Goal: Task Accomplishment & Management: Manage account settings

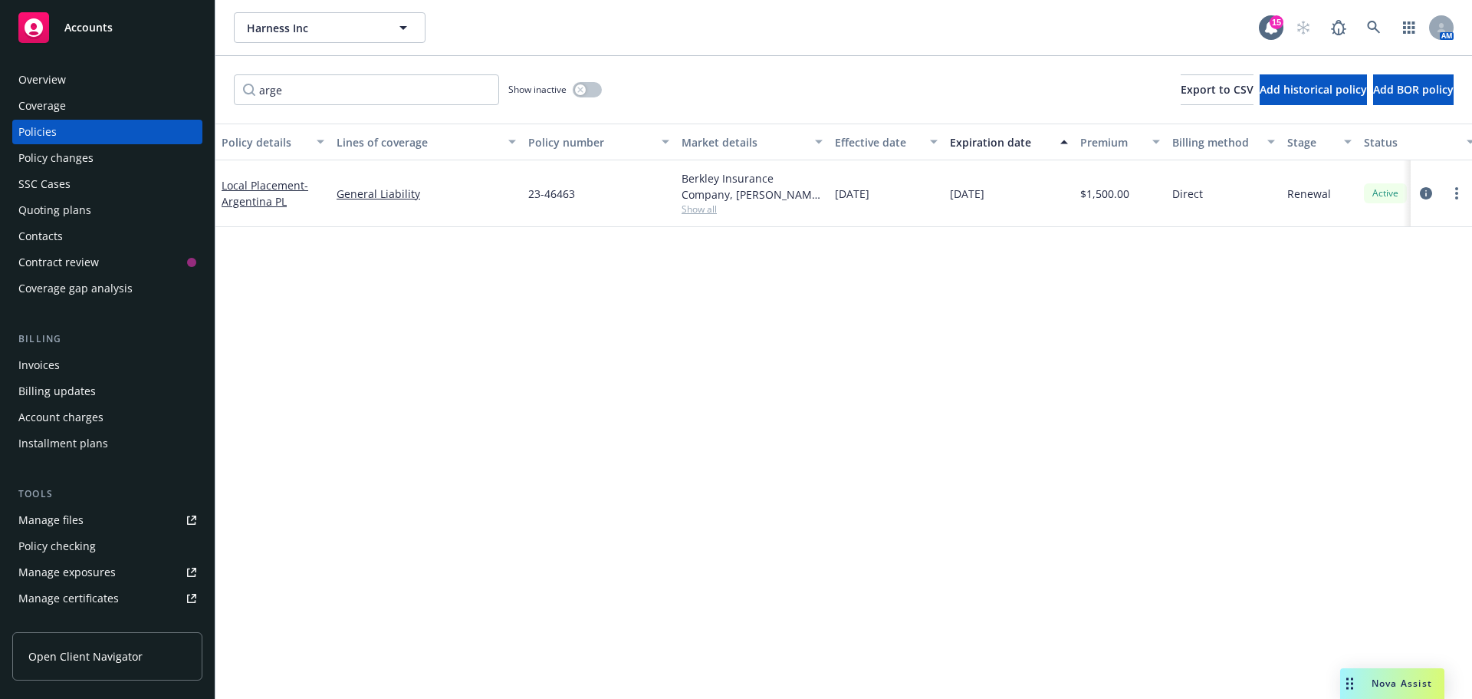
click at [32, 527] on div "Manage files" at bounding box center [50, 520] width 65 height 25
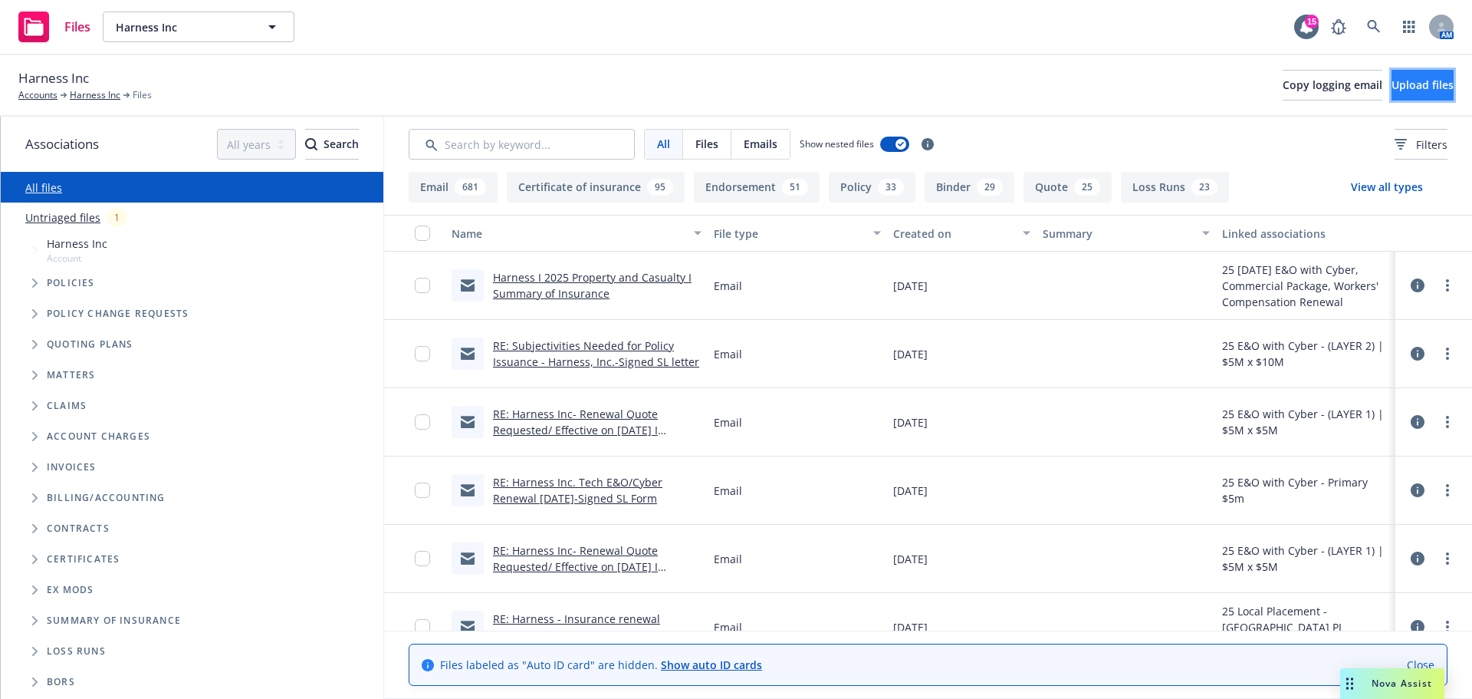
click at [1412, 84] on span "Upload files" at bounding box center [1423, 84] width 62 height 15
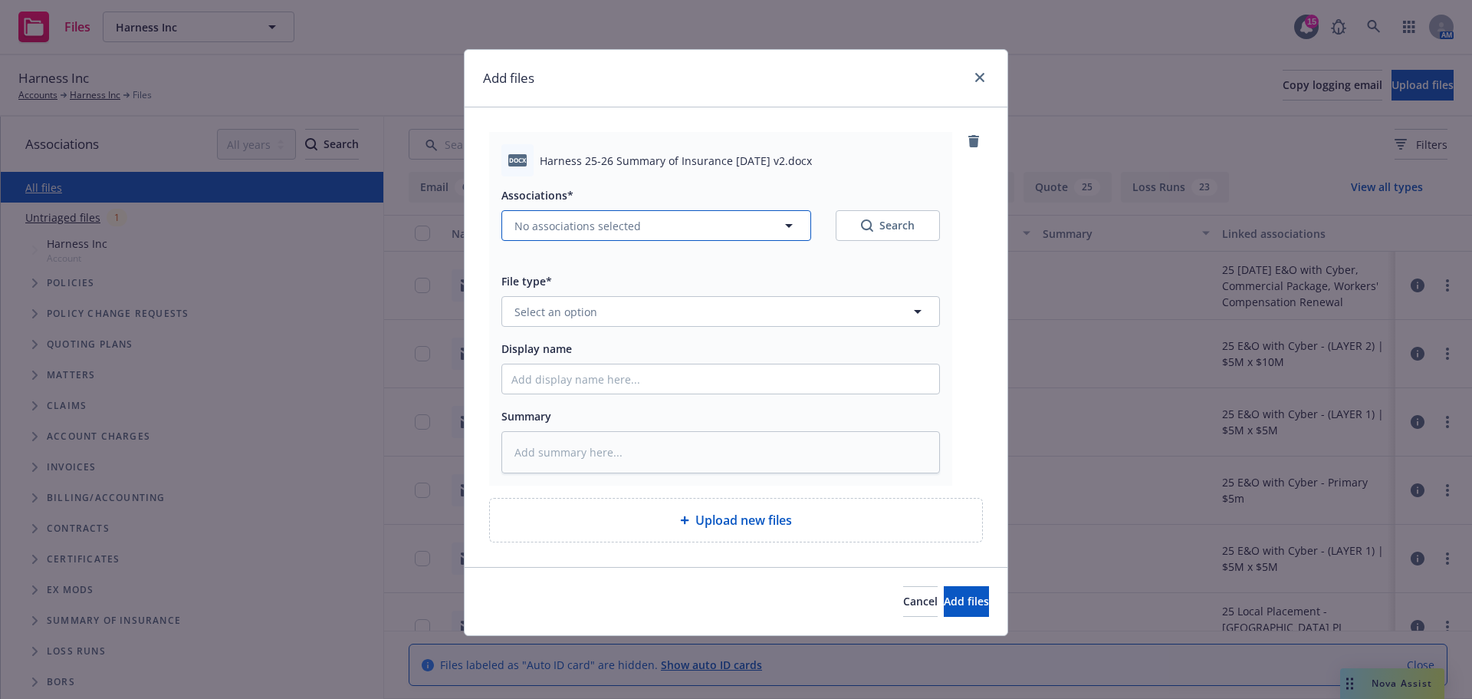
click at [579, 233] on span "No associations selected" at bounding box center [578, 226] width 127 height 16
type textarea "x"
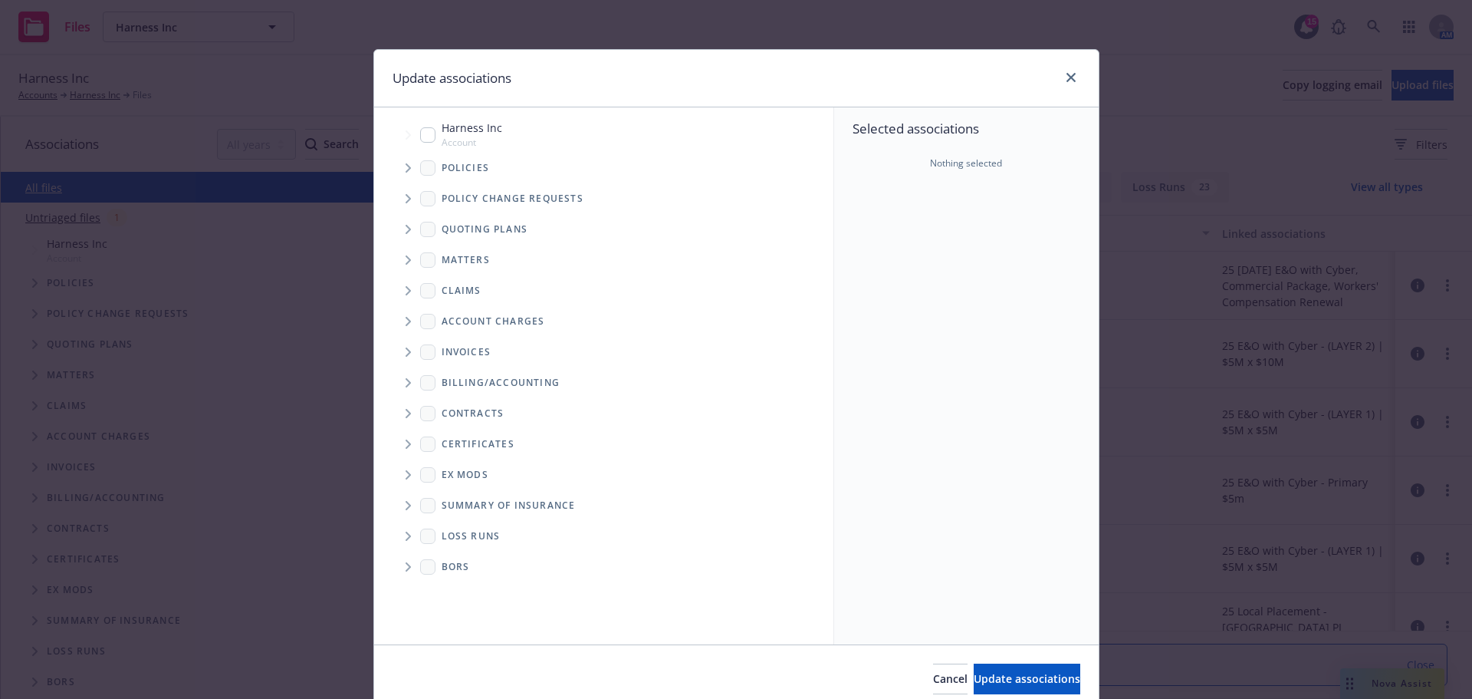
click at [426, 143] on div "Harness Inc Account" at bounding box center [461, 134] width 82 height 29
checkbox input "true"
click at [985, 673] on span "Update associations" at bounding box center [1027, 678] width 107 height 15
type textarea "x"
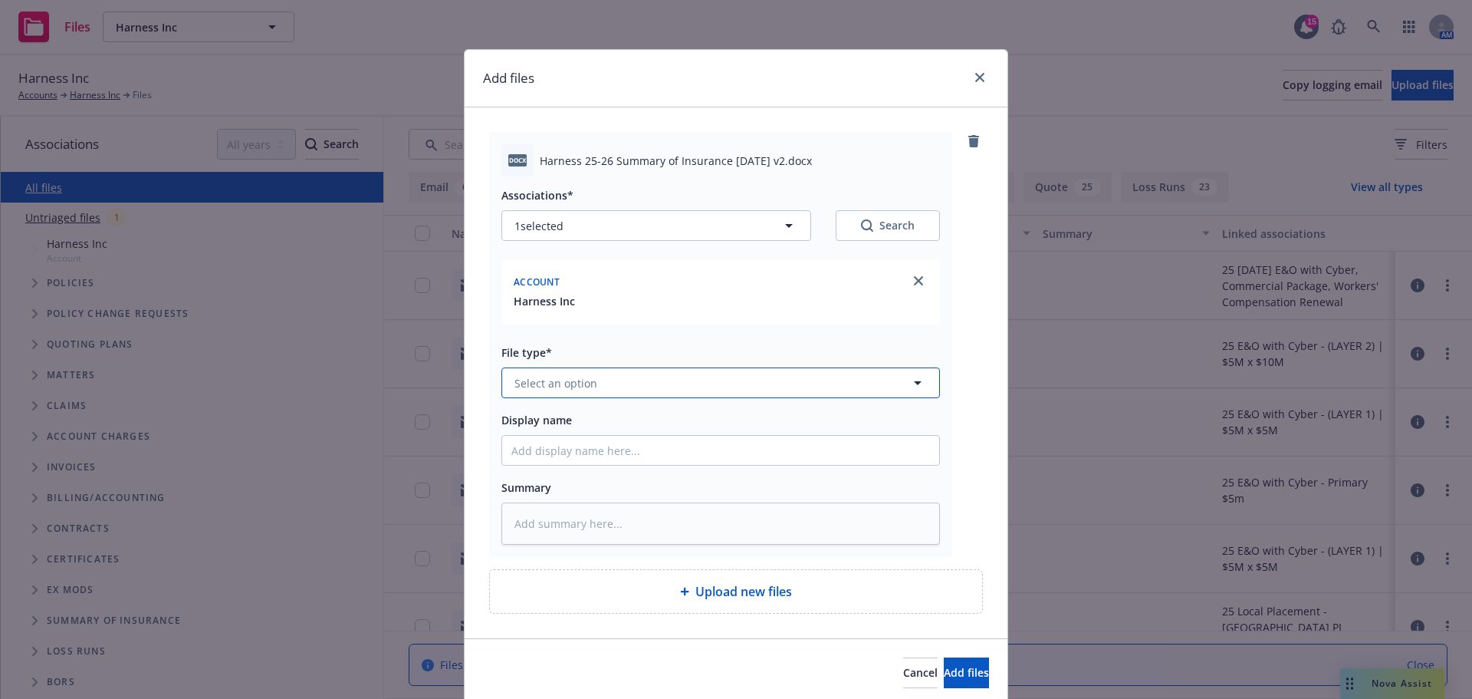
click at [585, 373] on button "Select an option" at bounding box center [721, 382] width 439 height 31
type input "[PERSON_NAME]"
click at [622, 511] on span "Summary of Insurance" at bounding box center [577, 506] width 118 height 16
click at [542, 458] on input "Display name" at bounding box center [720, 450] width 437 height 29
type textarea "x"
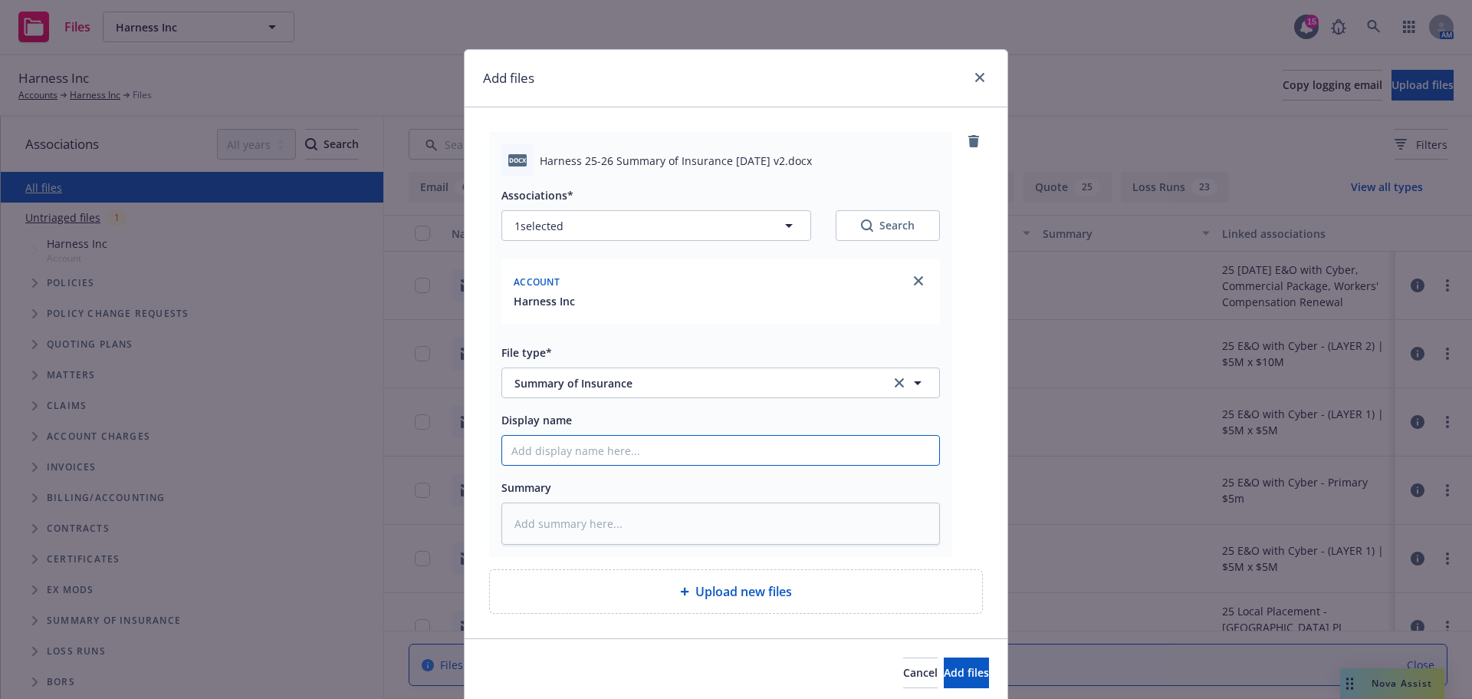
type input "2"
type textarea "x"
type input "25"
type textarea "x"
type input "25"
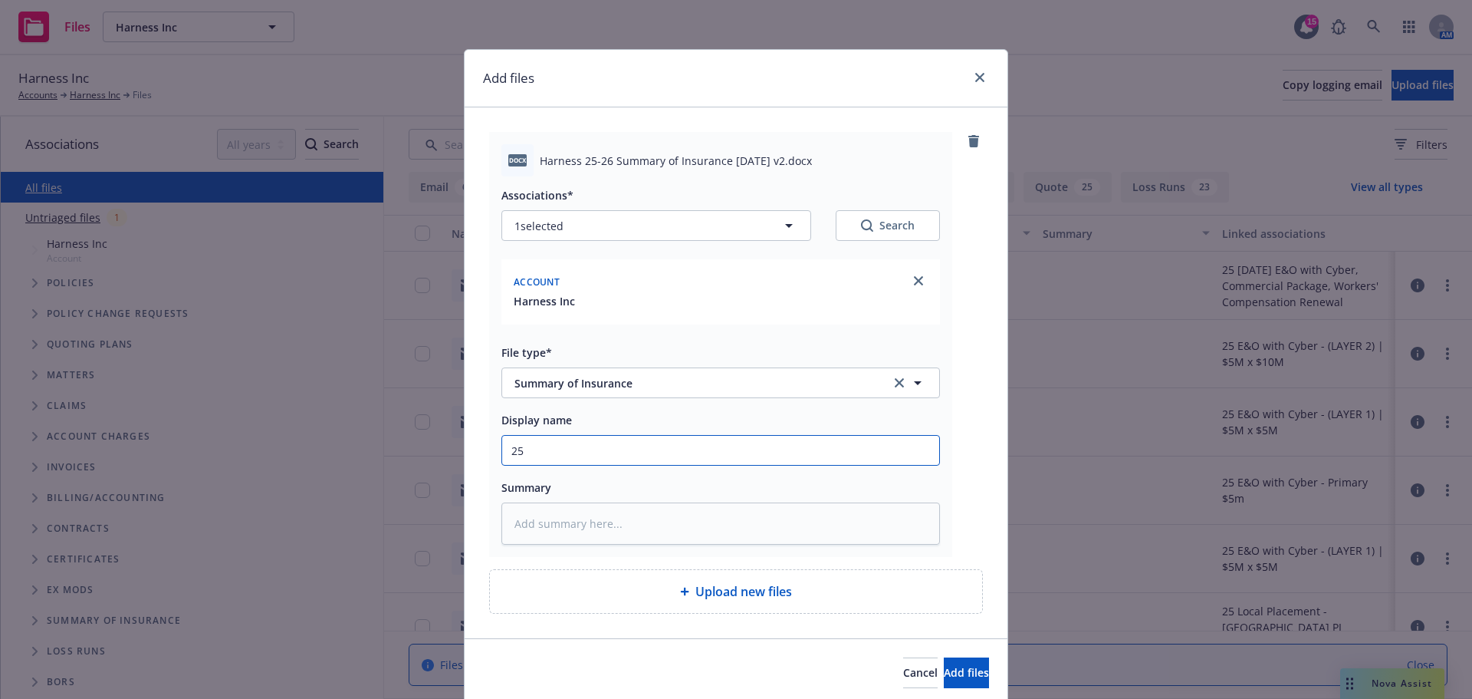
type textarea "x"
type input "25"
type textarea "x"
type input "25-"
type textarea "x"
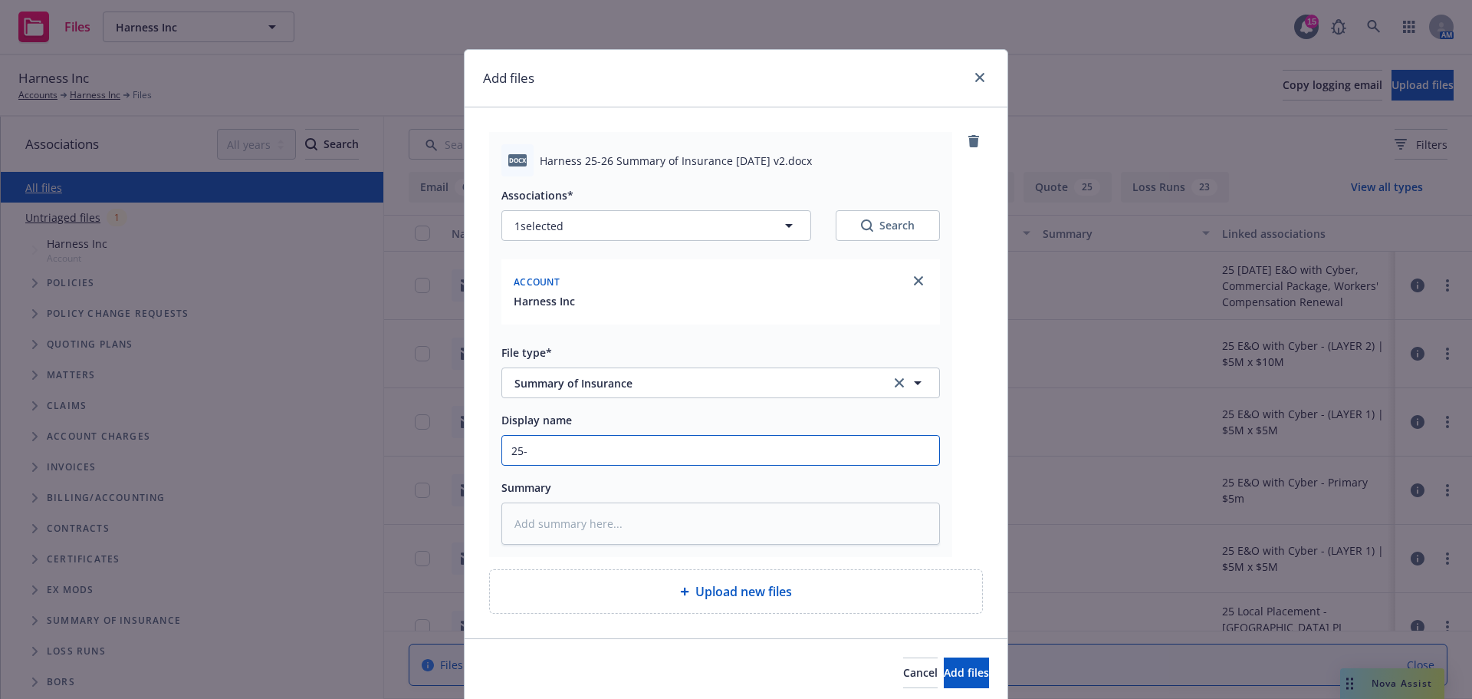
type input "25"
type textarea "x"
type input "25"
type textarea "x"
type input "25 S"
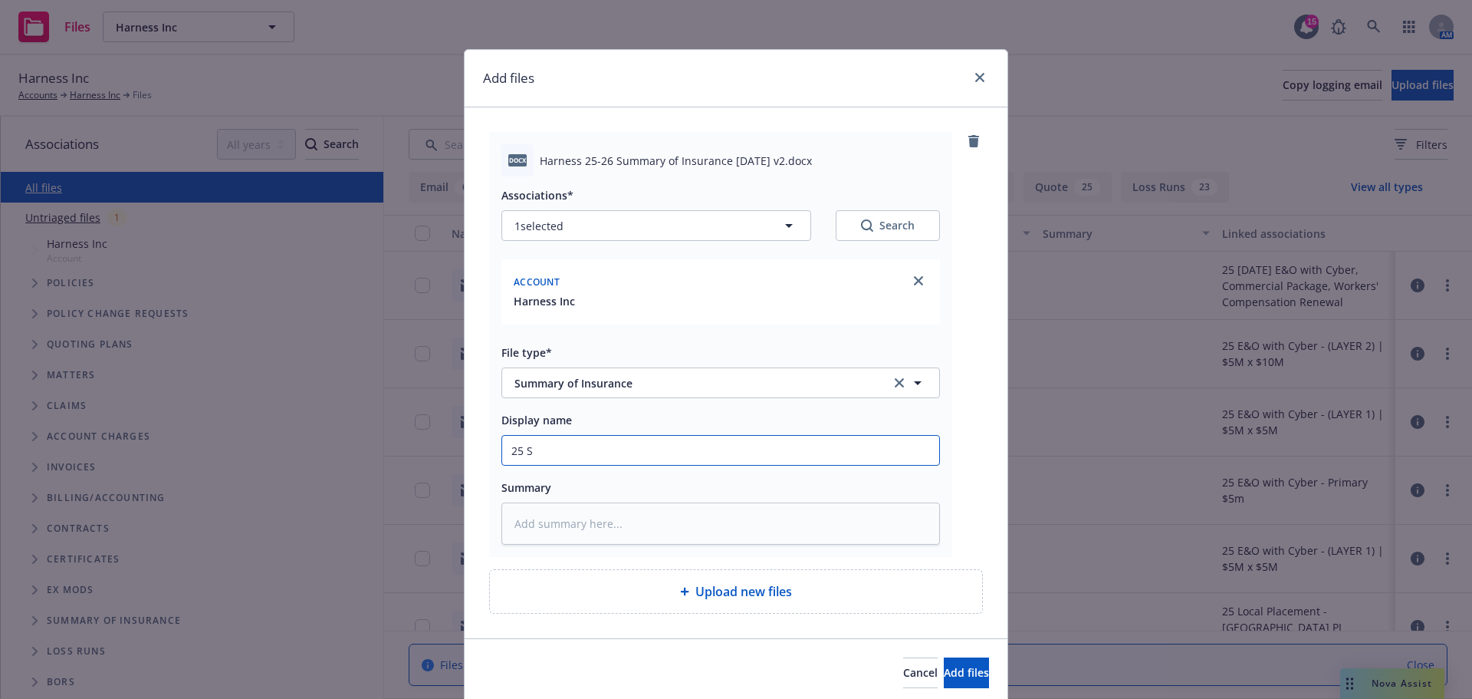
type textarea "x"
type input "25 Su"
type textarea "x"
type input "25 Sum"
type textarea "x"
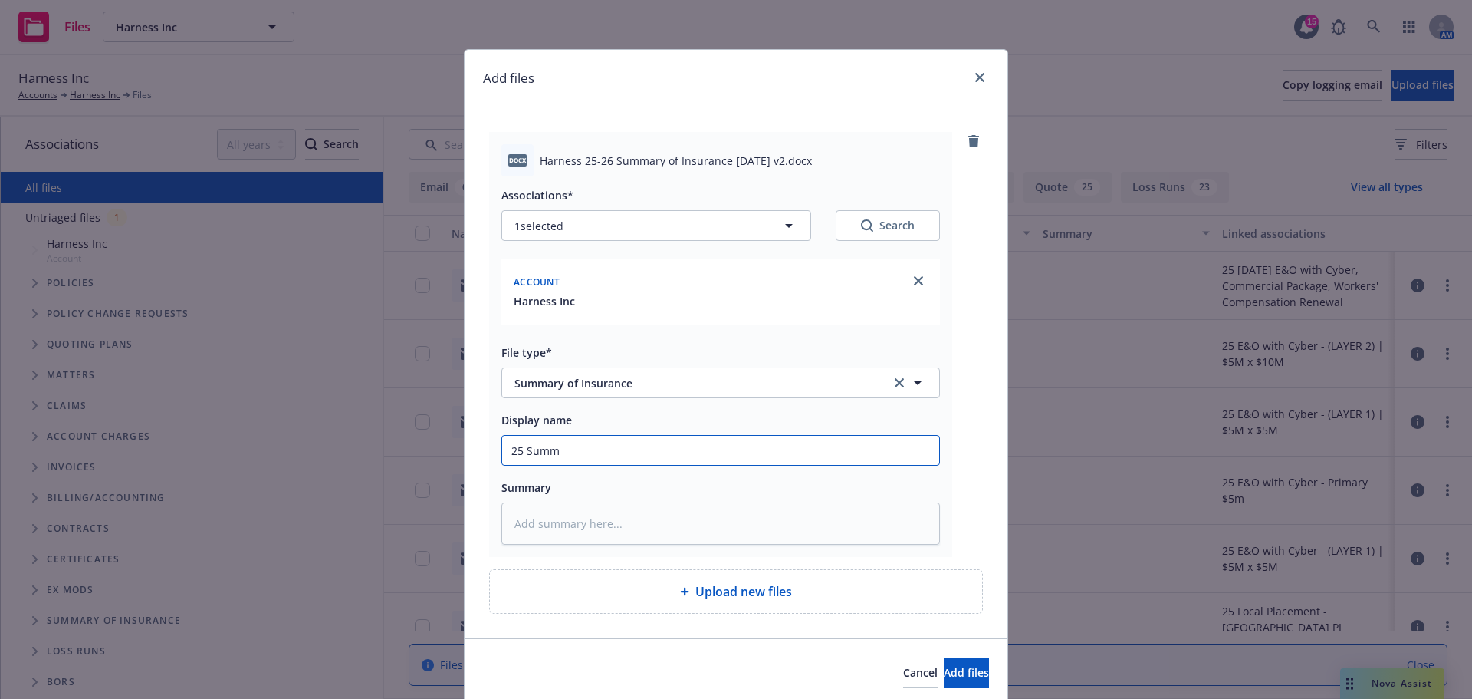
type input "25 Summary of insurance [DATE]"
drag, startPoint x: 688, startPoint y: 459, endPoint x: 639, endPoint y: 459, distance: 49.1
click at [639, 459] on input "25 Summary of insurance [DATE]" at bounding box center [720, 450] width 437 height 29
type textarea "x"
type input "25 Summary of insurance 8"
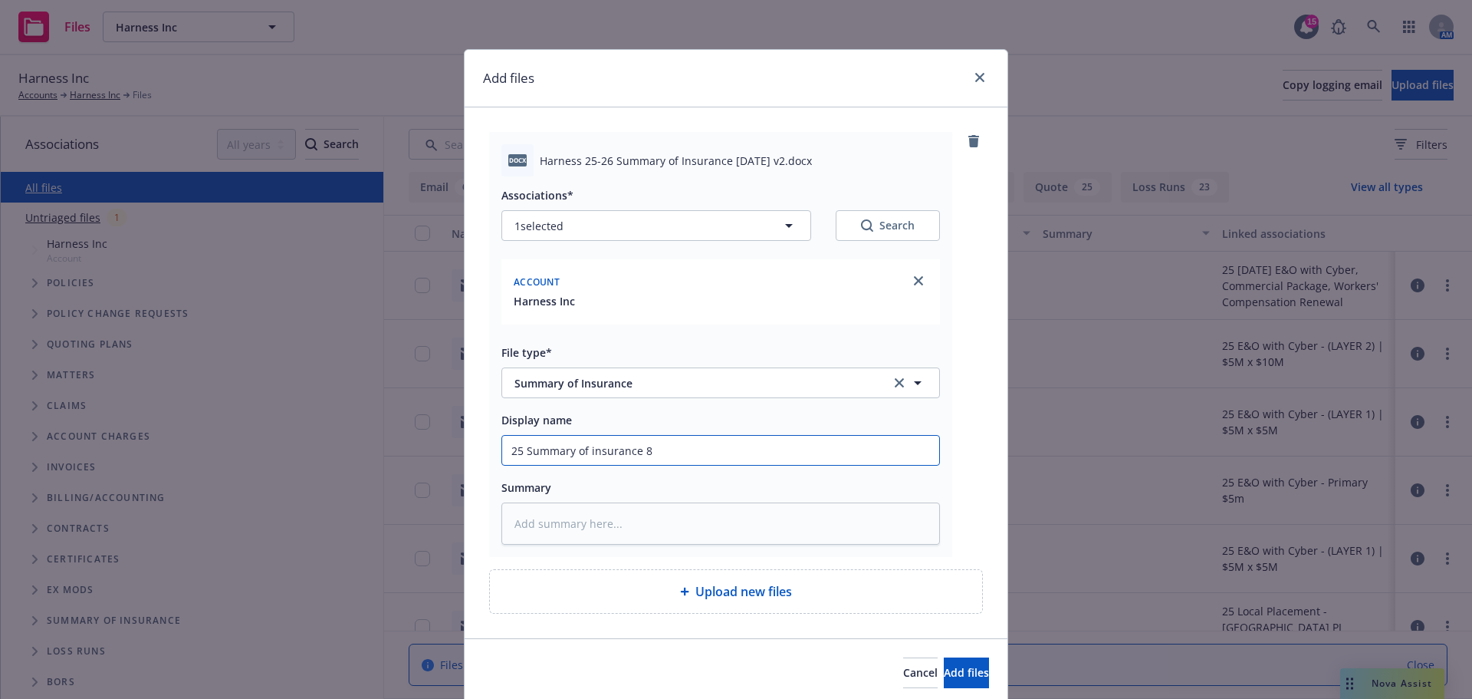
type textarea "x"
type input "25 Summary of insurance"
type textarea "x"
type input "25 Summary of insurance 9"
type textarea "x"
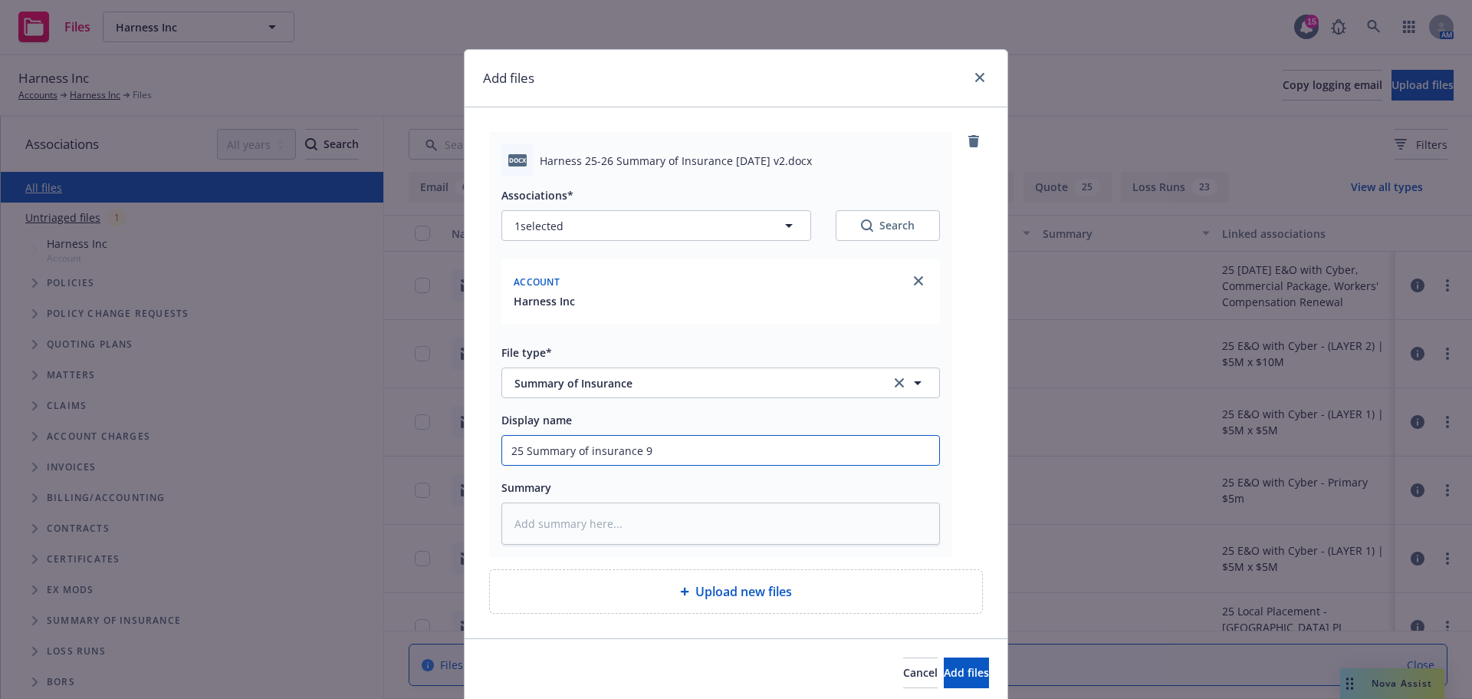
type input "25 Summary of insurance 9-"
type textarea "x"
type input "25 Summary of insurance 9-8"
type textarea "x"
type input "25 Summary of insurance 9-8-"
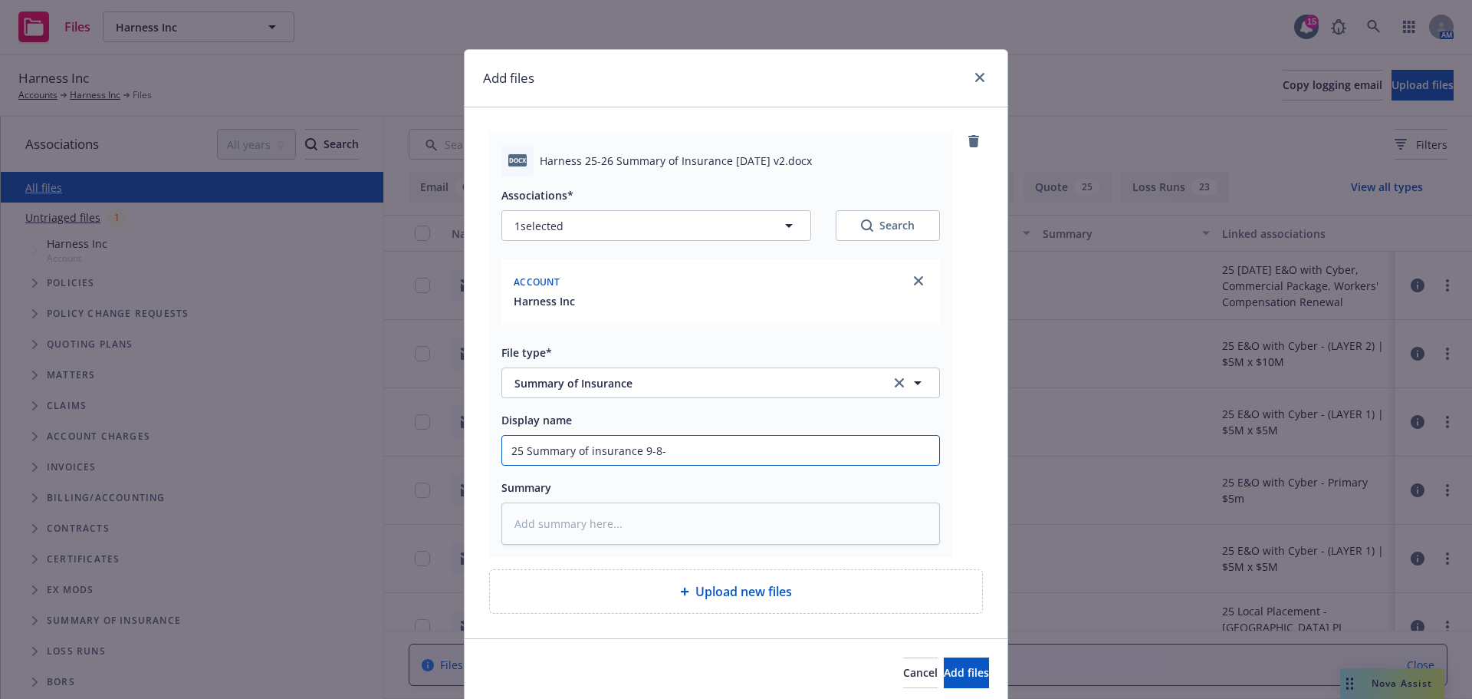
type textarea "x"
type input "25 Summary of insurance 9-8-2"
type textarea "x"
type input "25 Summary of insurance [DATE]"
type textarea "x"
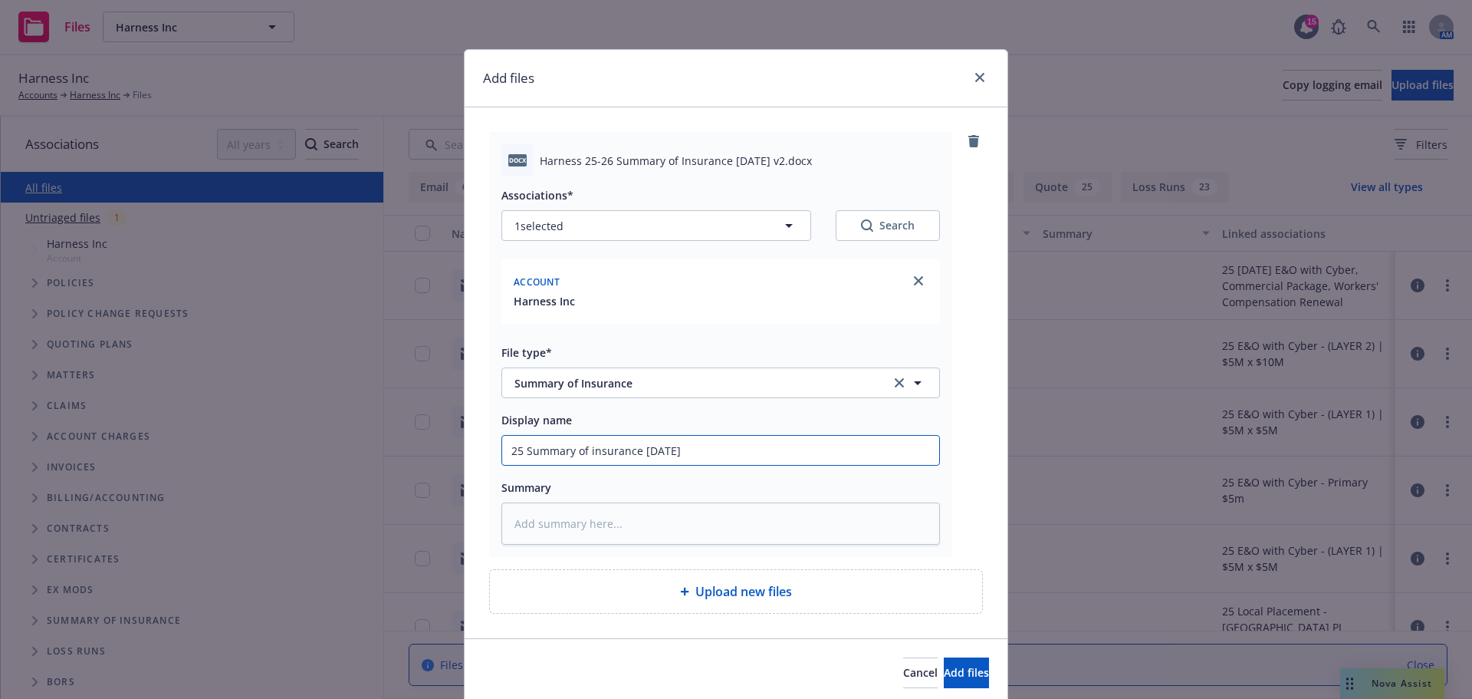
type input "25 Summary of insurance 9-8-25v"
type textarea "x"
type input "25 Summary of insurance 9-8-25v2"
type textarea "x"
type input "25 Summary of insurance 9-8-25v2"
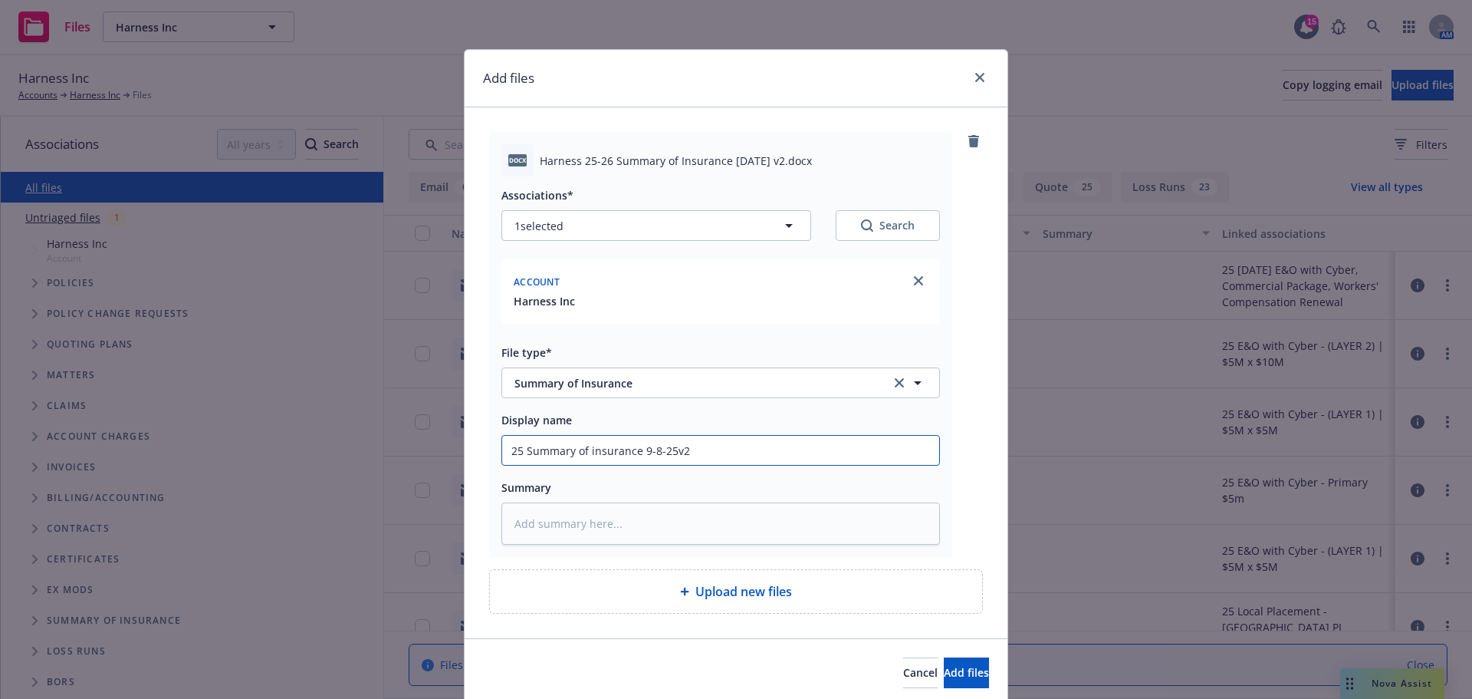
click at [664, 446] on input "25 Summary of insurance 9-8-25v2" at bounding box center [720, 450] width 437 height 29
type textarea "x"
type input "25 Summary of insurance [DATE] v2"
click at [944, 672] on span "Add files" at bounding box center [966, 672] width 45 height 15
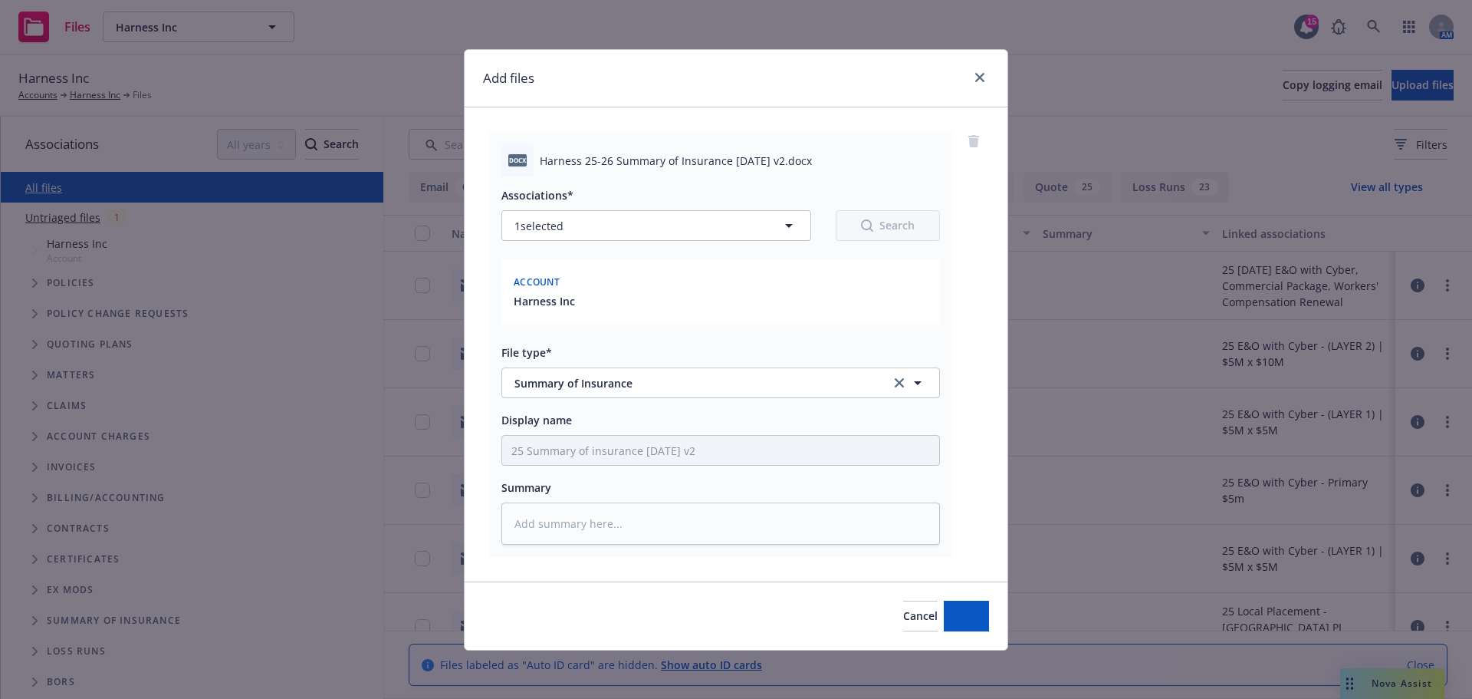
type textarea "x"
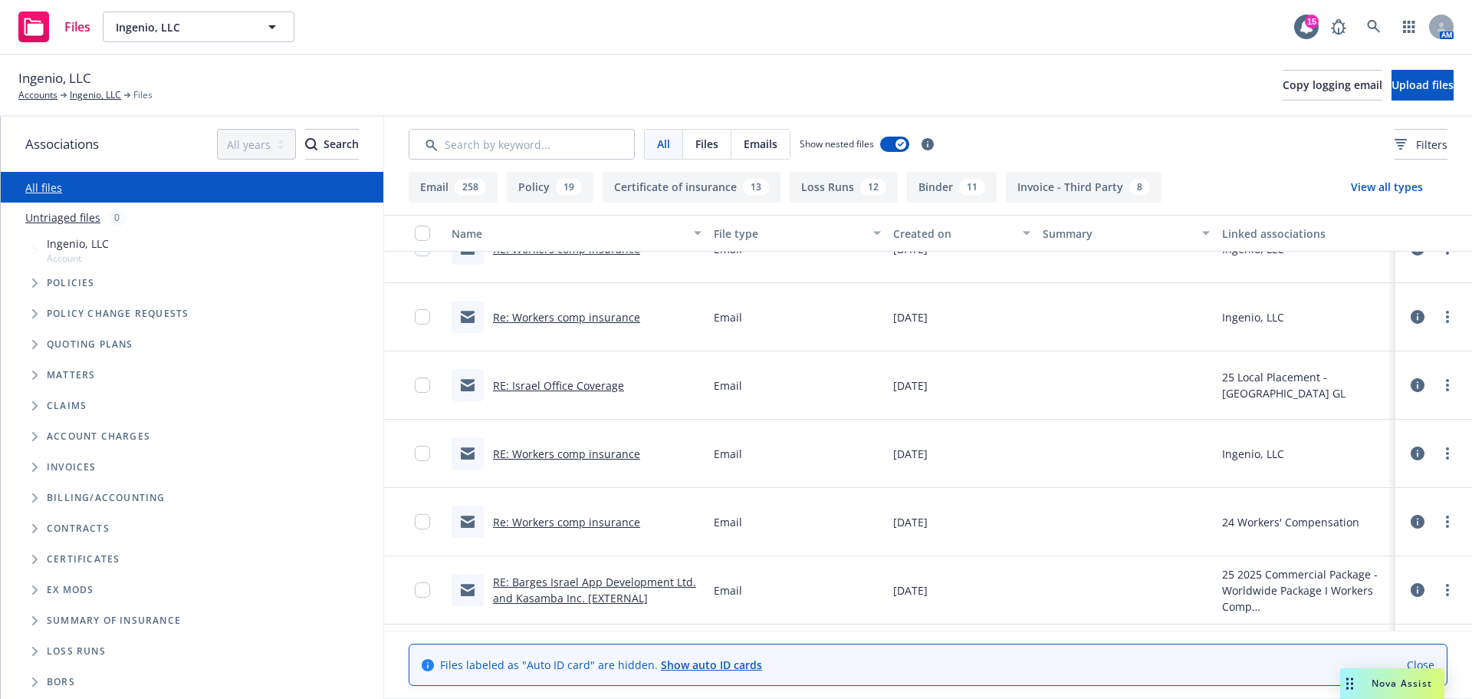
scroll to position [383, 0]
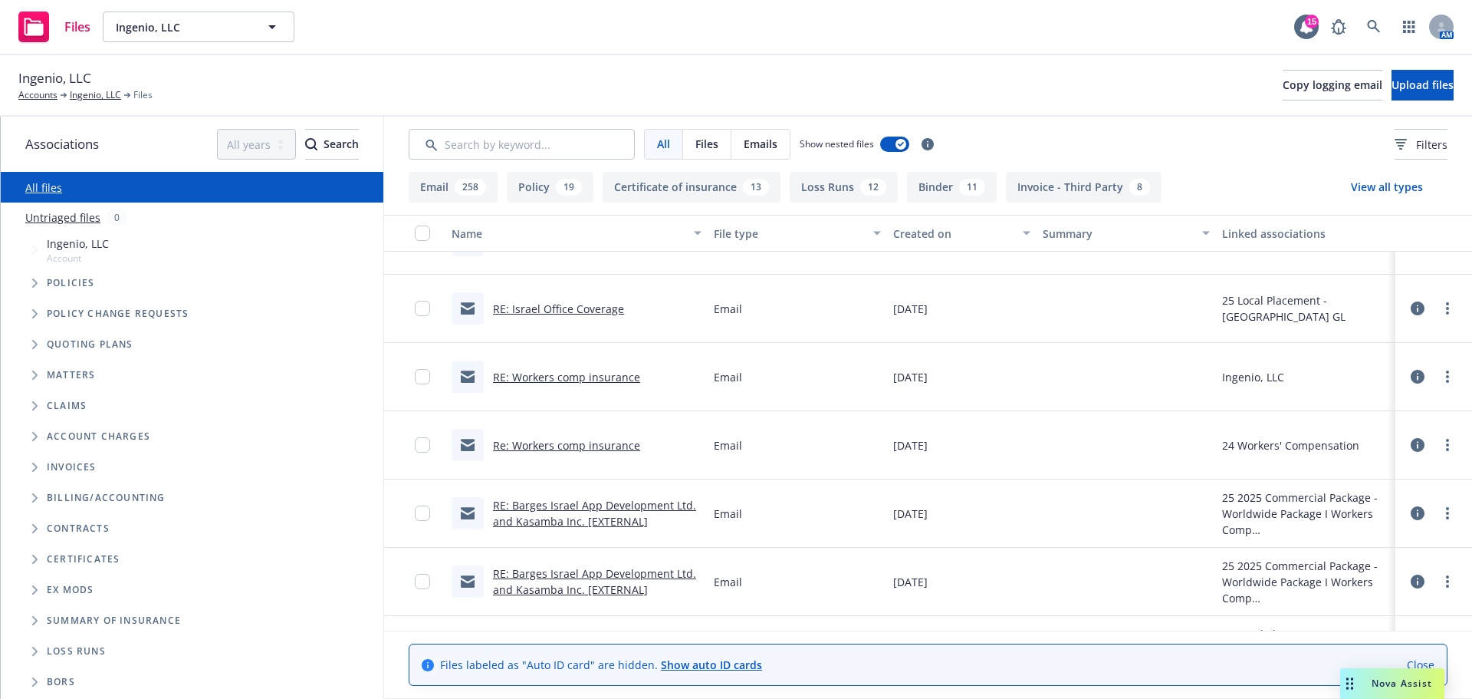
click at [576, 507] on link "RE: Barges Israel App Development Ltd. and Kasamba Inc. [EXTERNAL]" at bounding box center [594, 513] width 203 height 31
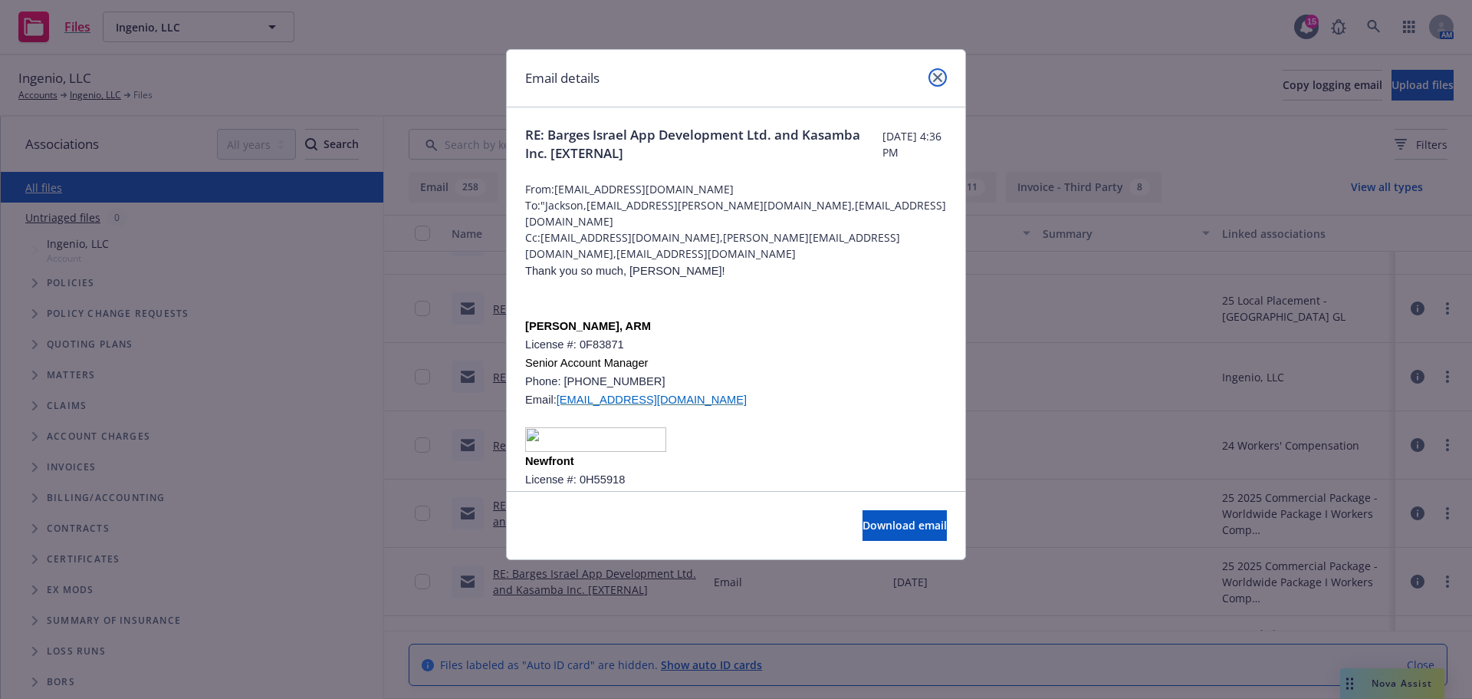
click at [933, 81] on icon "close" at bounding box center [937, 77] width 9 height 9
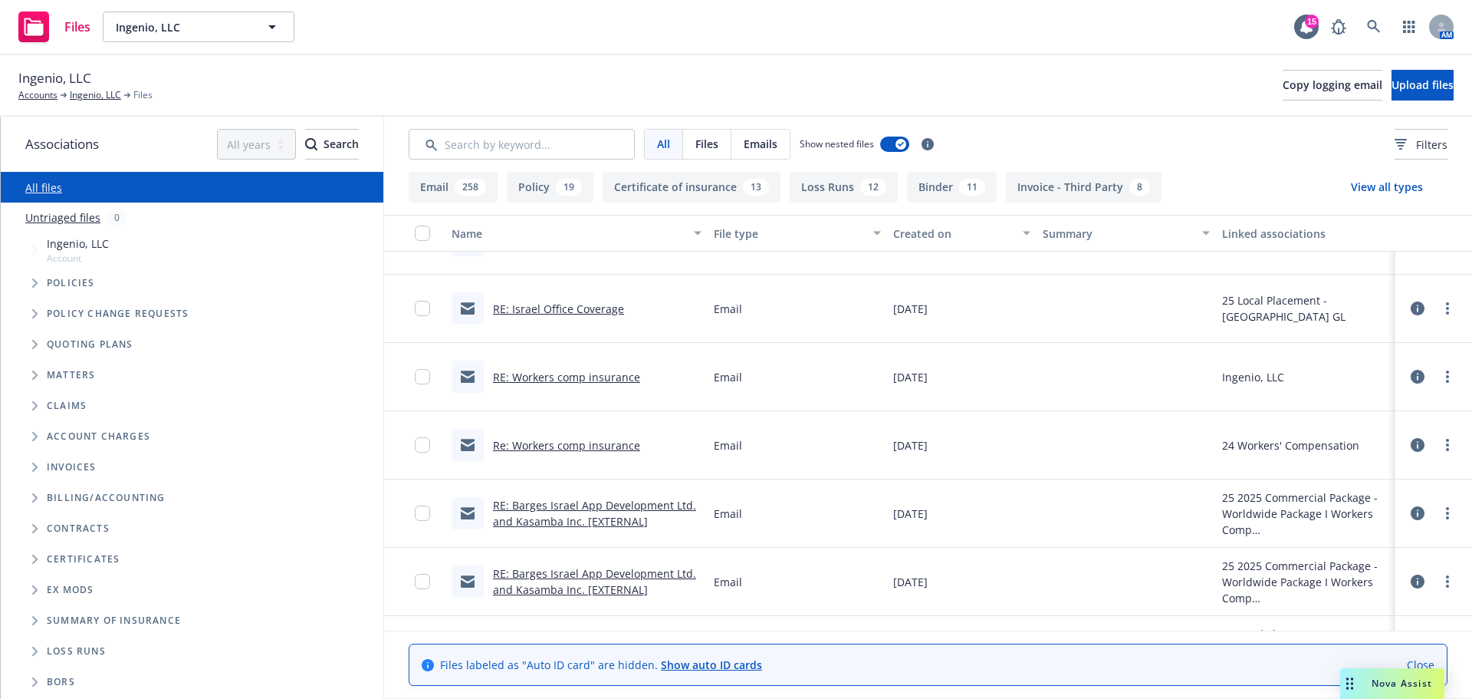
click at [551, 577] on link "RE: Barges Israel App Development Ltd. and Kasamba Inc. [EXTERNAL]" at bounding box center [594, 581] width 203 height 31
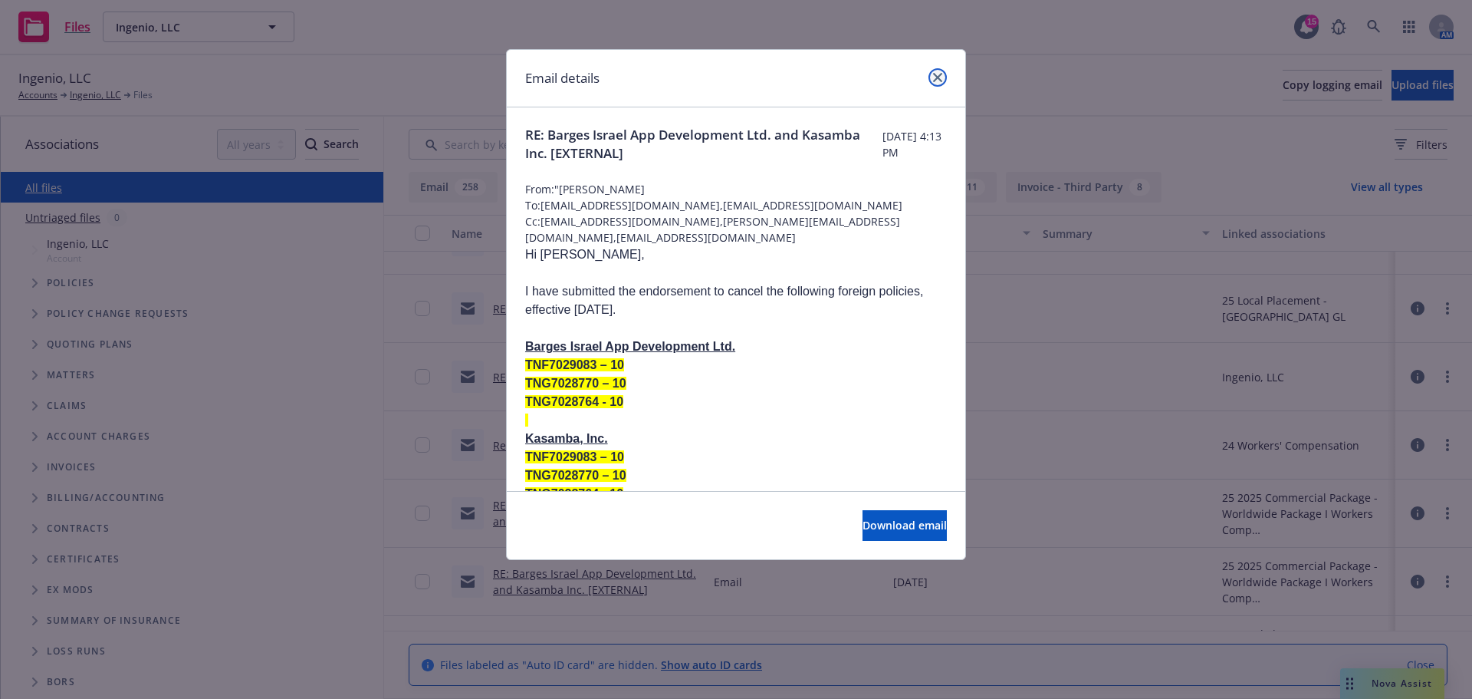
click at [936, 81] on icon "close" at bounding box center [937, 77] width 9 height 9
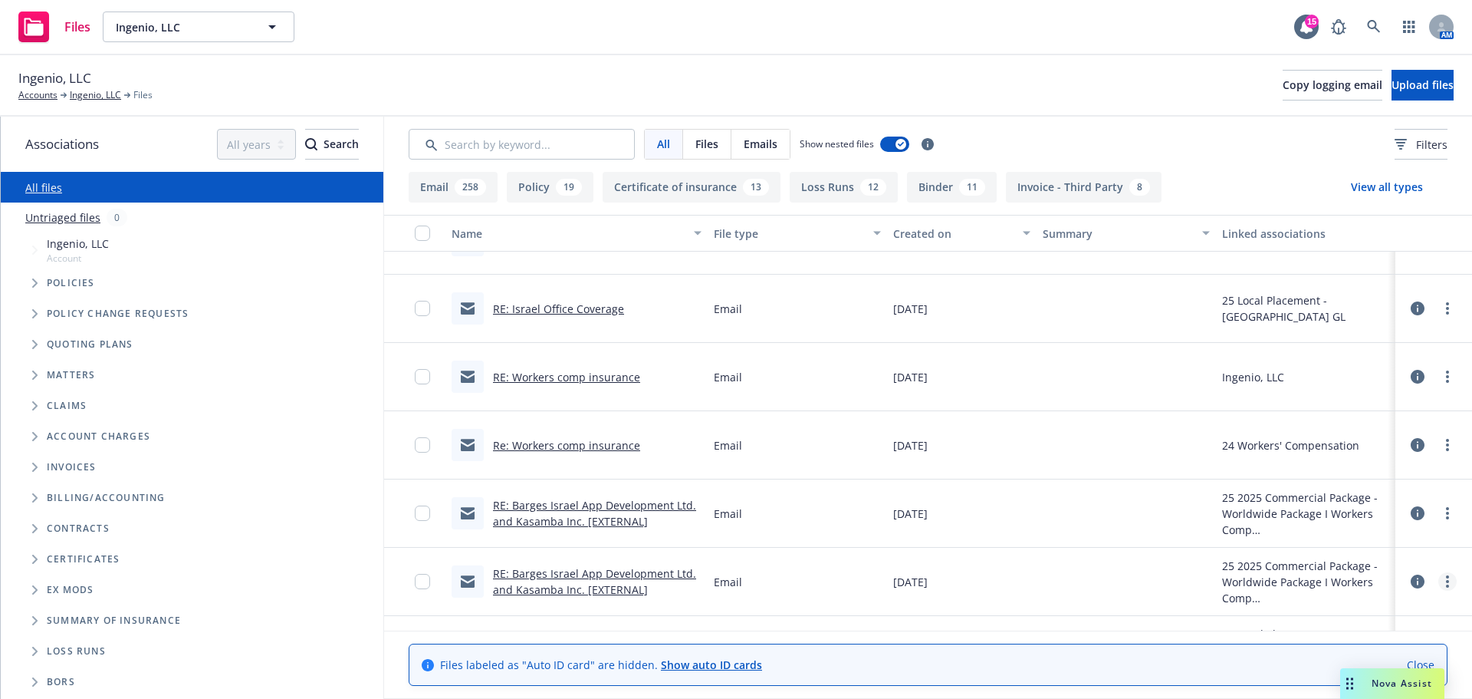
click at [1439, 580] on link "more" at bounding box center [1448, 581] width 18 height 18
click at [1353, 525] on link "Edit" at bounding box center [1380, 530] width 153 height 31
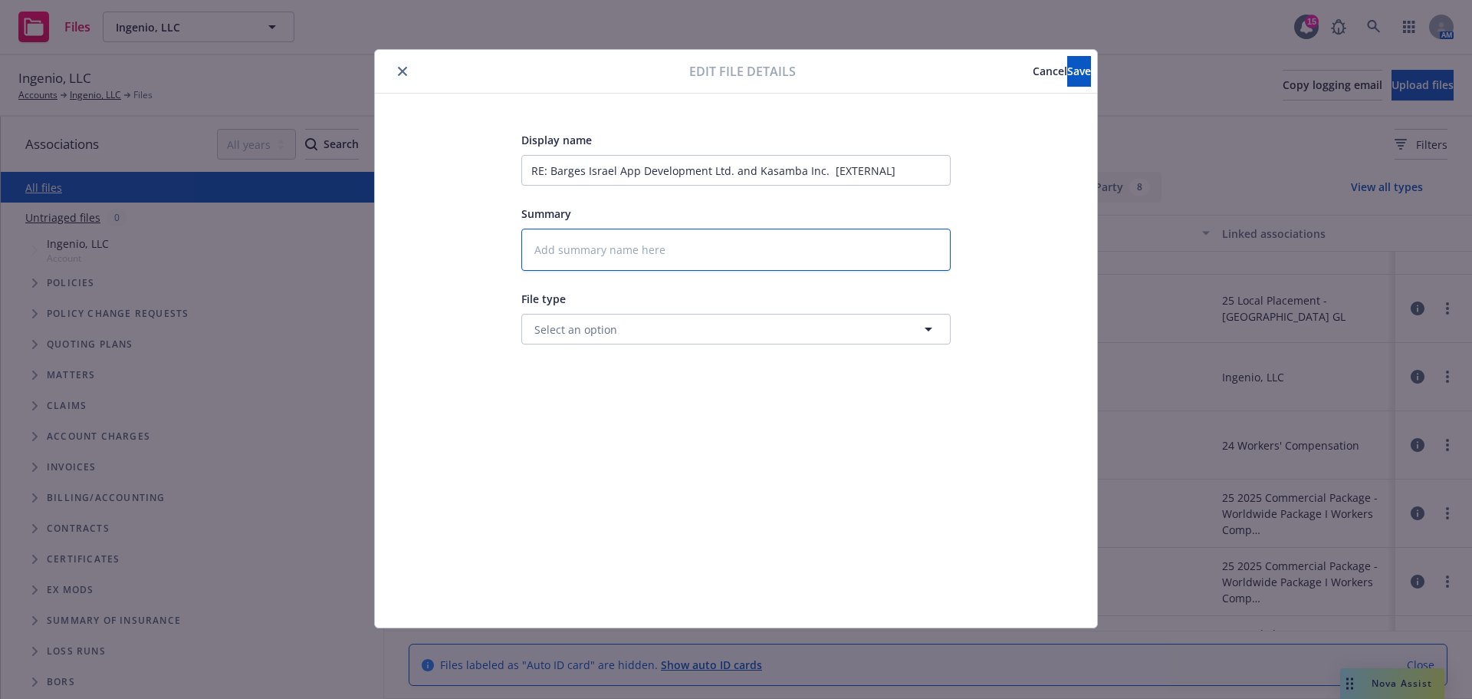
click at [693, 245] on textarea at bounding box center [735, 250] width 429 height 42
type textarea "x"
type textarea "C"
type textarea "x"
type textarea "Ca"
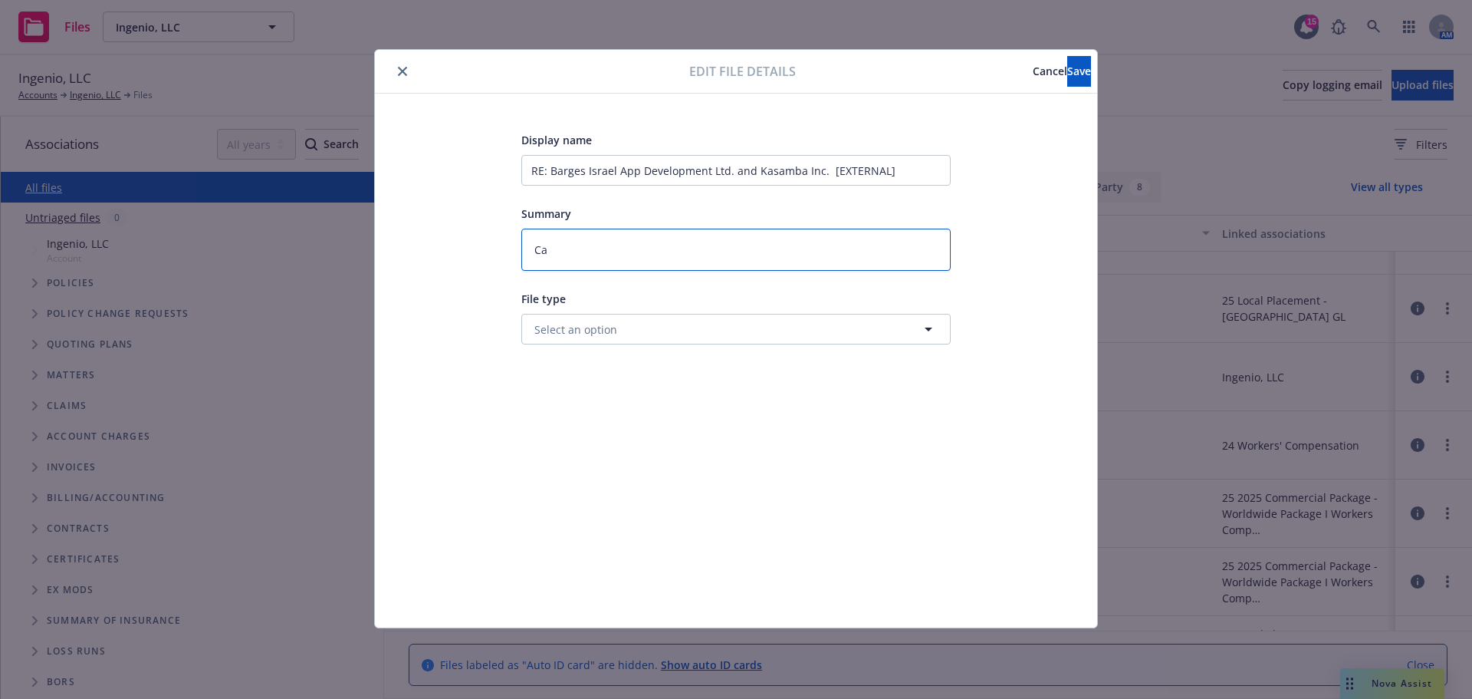
type textarea "x"
type textarea "Can"
type textarea "x"
type textarea "Cand"
type textarea "x"
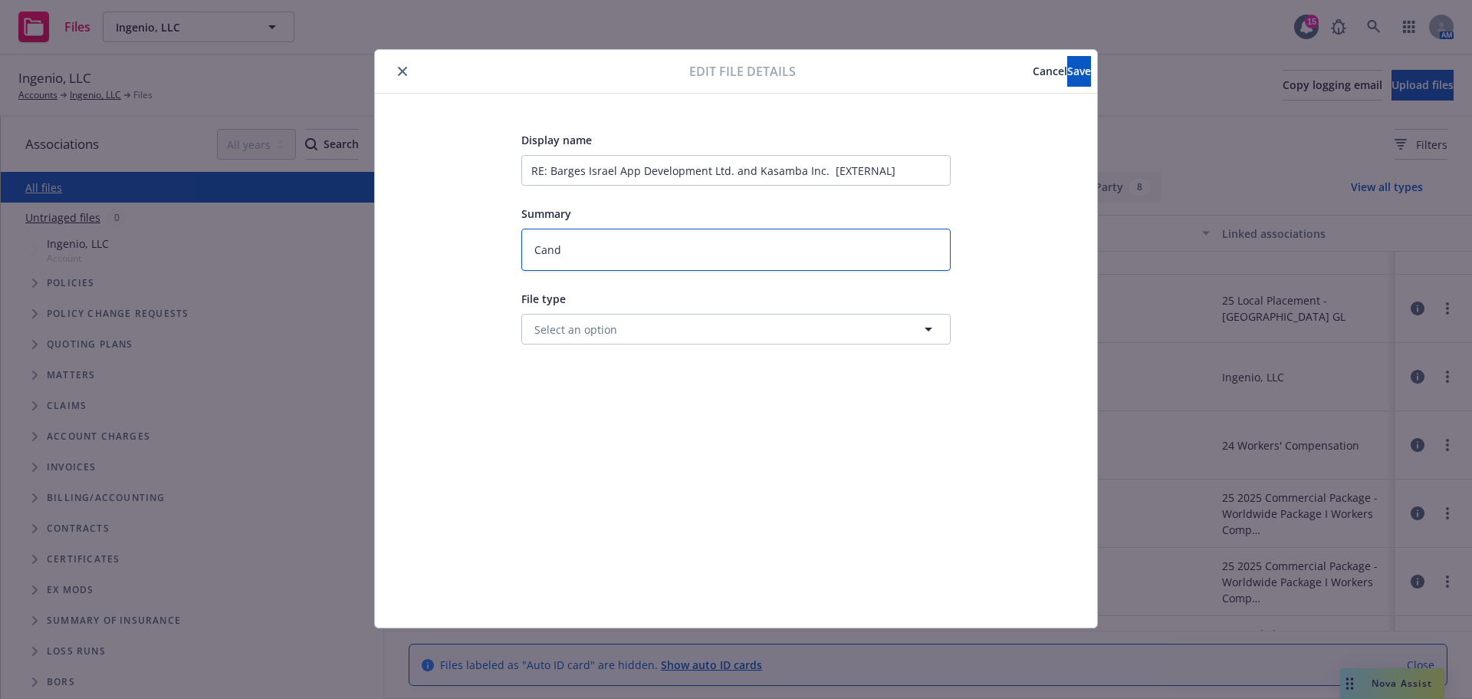
type textarea "Cande"
type textarea "x"
type textarea "Candel"
type textarea "x"
type textarea "Cande"
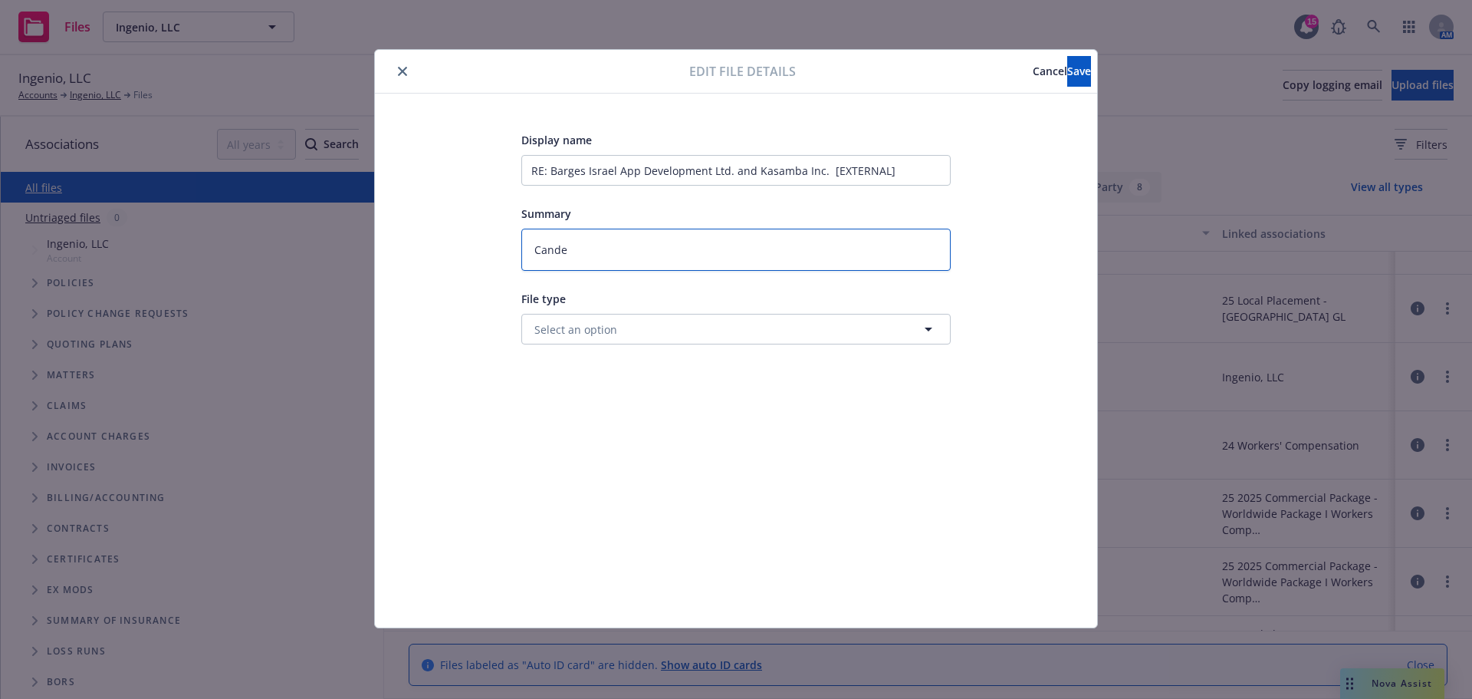
type textarea "x"
type textarea "Cand"
type textarea "x"
type textarea "Can"
type textarea "x"
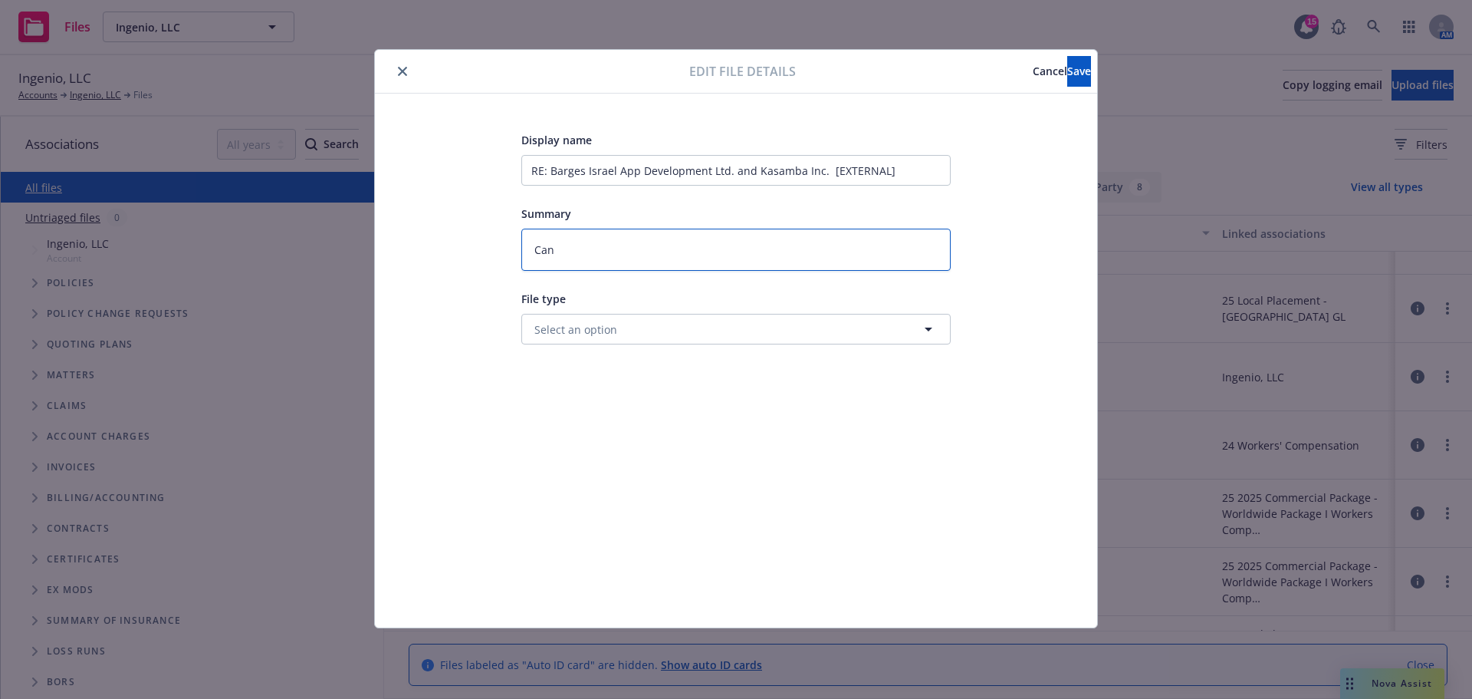
type textarea "Ca"
type textarea "x"
type textarea "C"
type textarea "x"
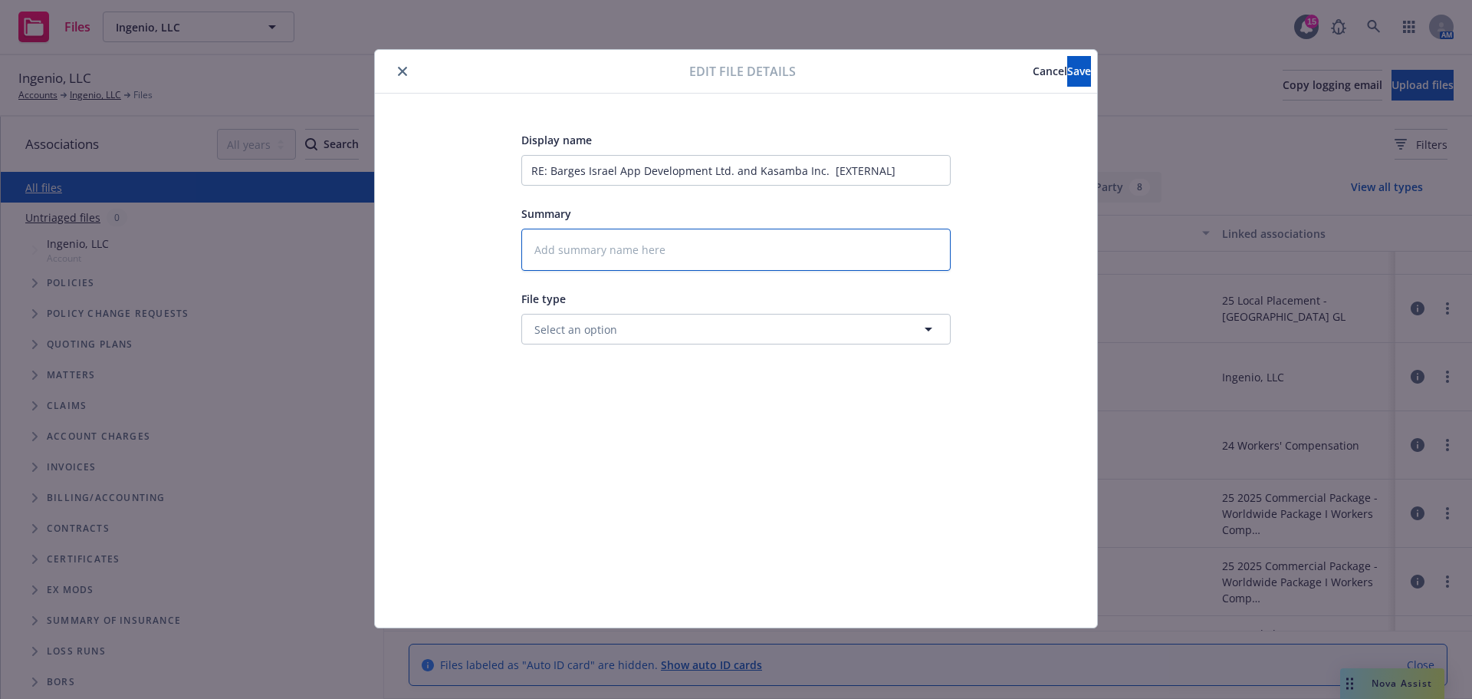
type textarea "B"
type textarea "x"
type textarea "BT"
type textarea "x"
type textarea "BTU"
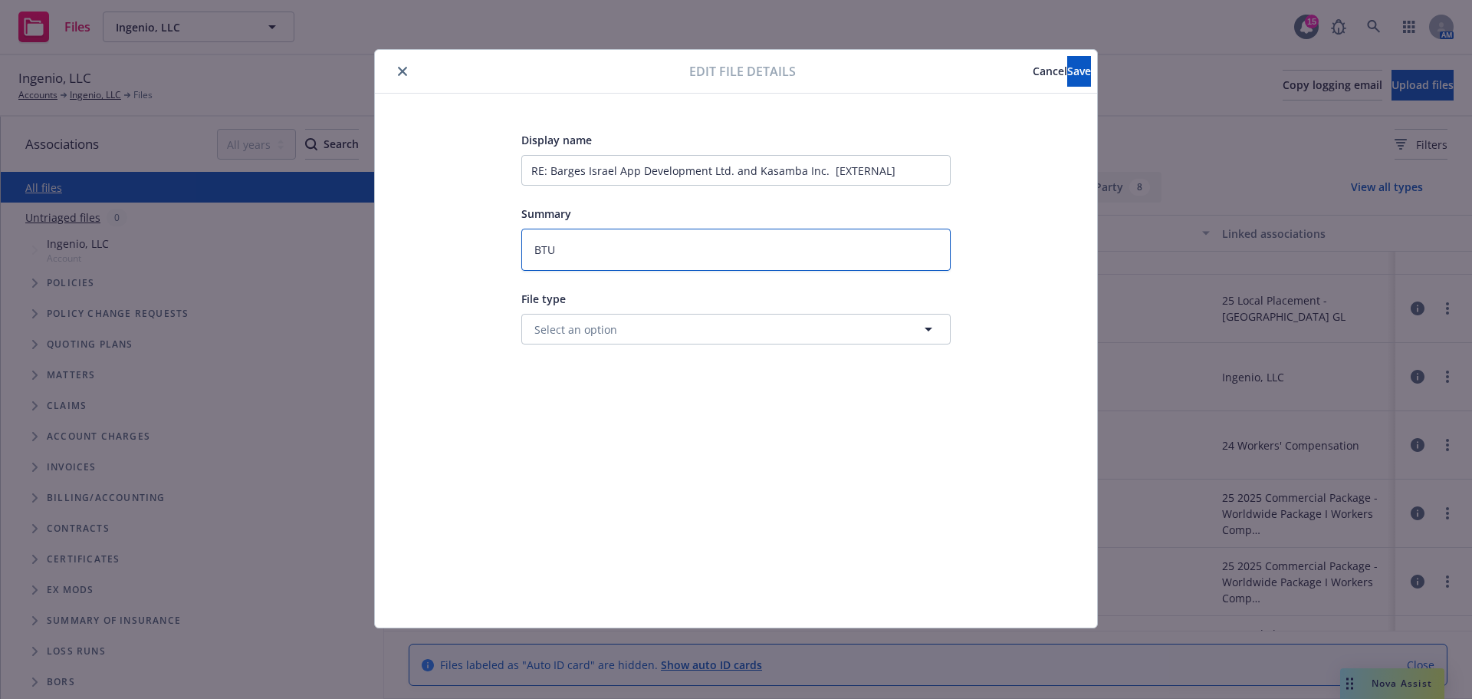
type textarea "x"
type textarea "BTU"
type textarea "x"
type textarea "BTU c"
type textarea "x"
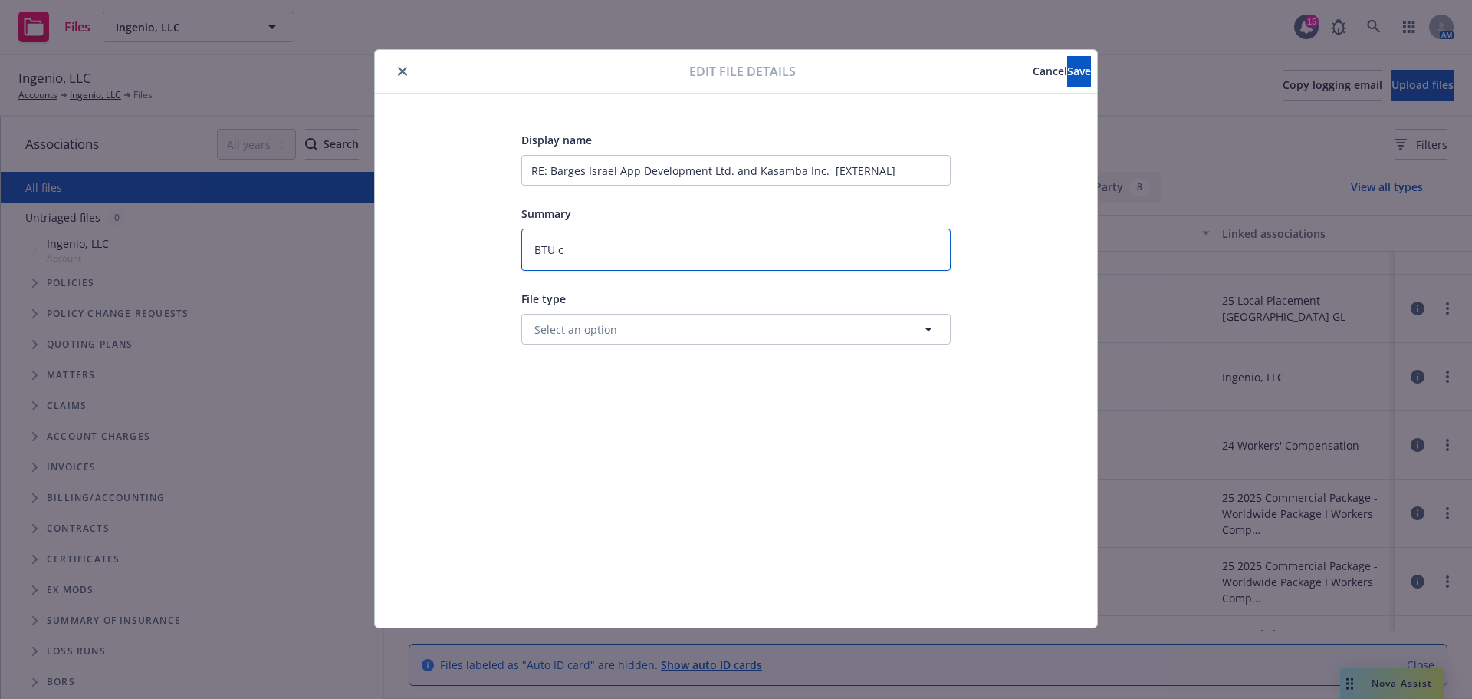
type textarea "BTU co"
type textarea "x"
type textarea "BTU conf"
type textarea "x"
type textarea "BTU confr"
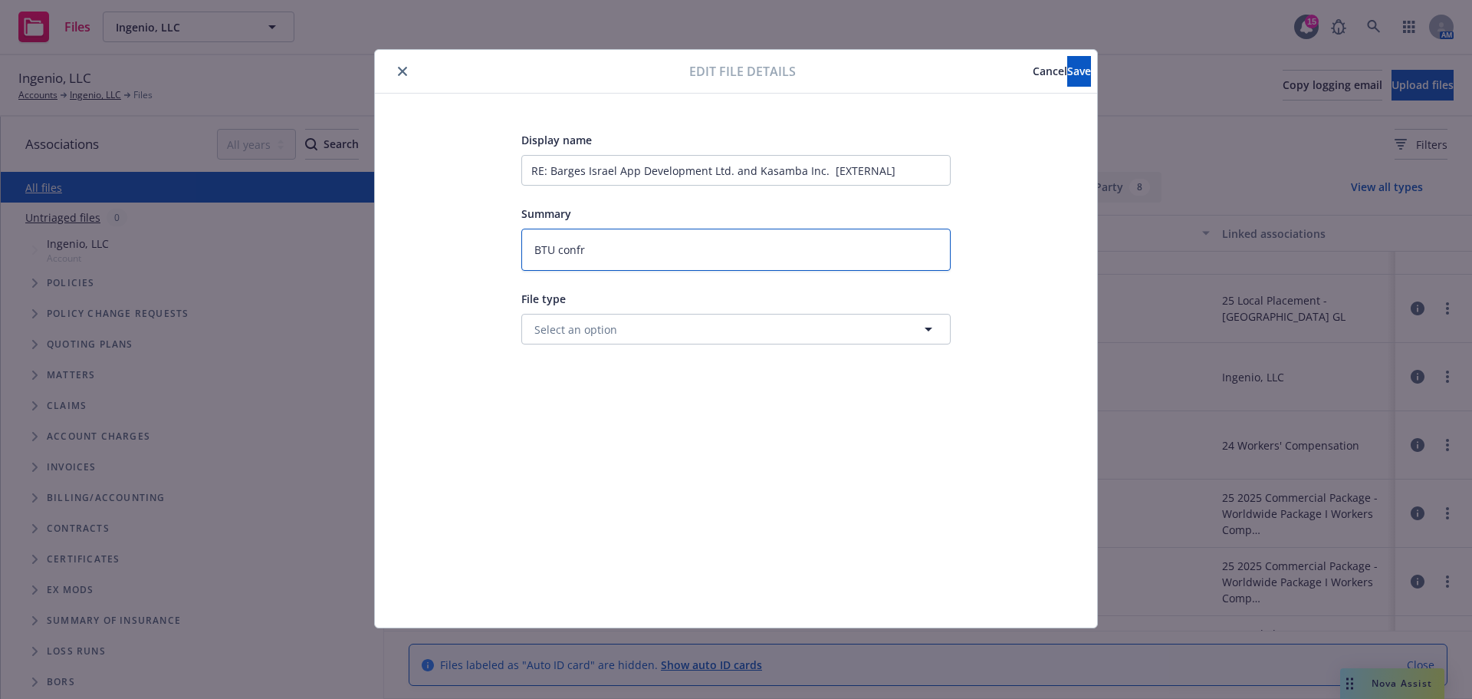
type textarea "x"
type textarea "BTU conf"
type textarea "x"
type textarea "BTU confi"
type textarea "x"
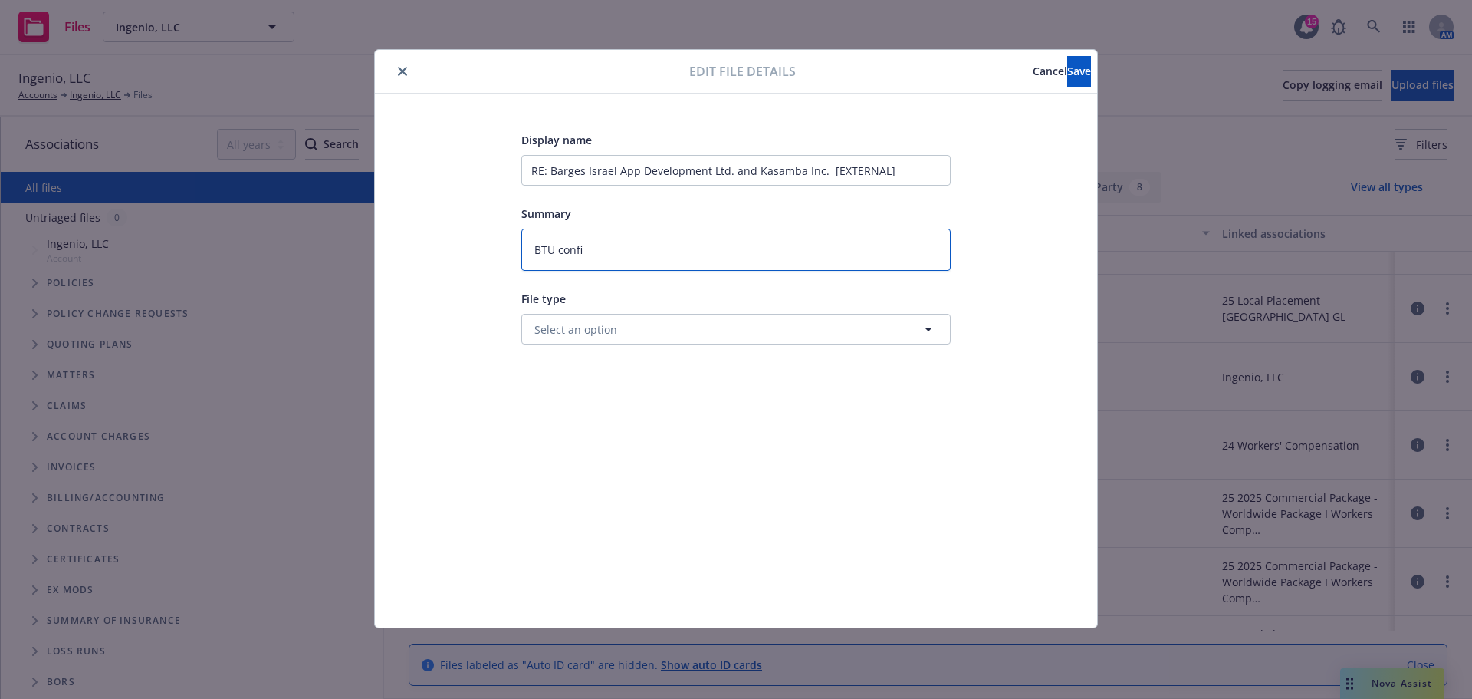
type textarea "BTU confir"
type textarea "x"
type textarea "BTU confirm"
type textarea "x"
type textarea "BTU confirma"
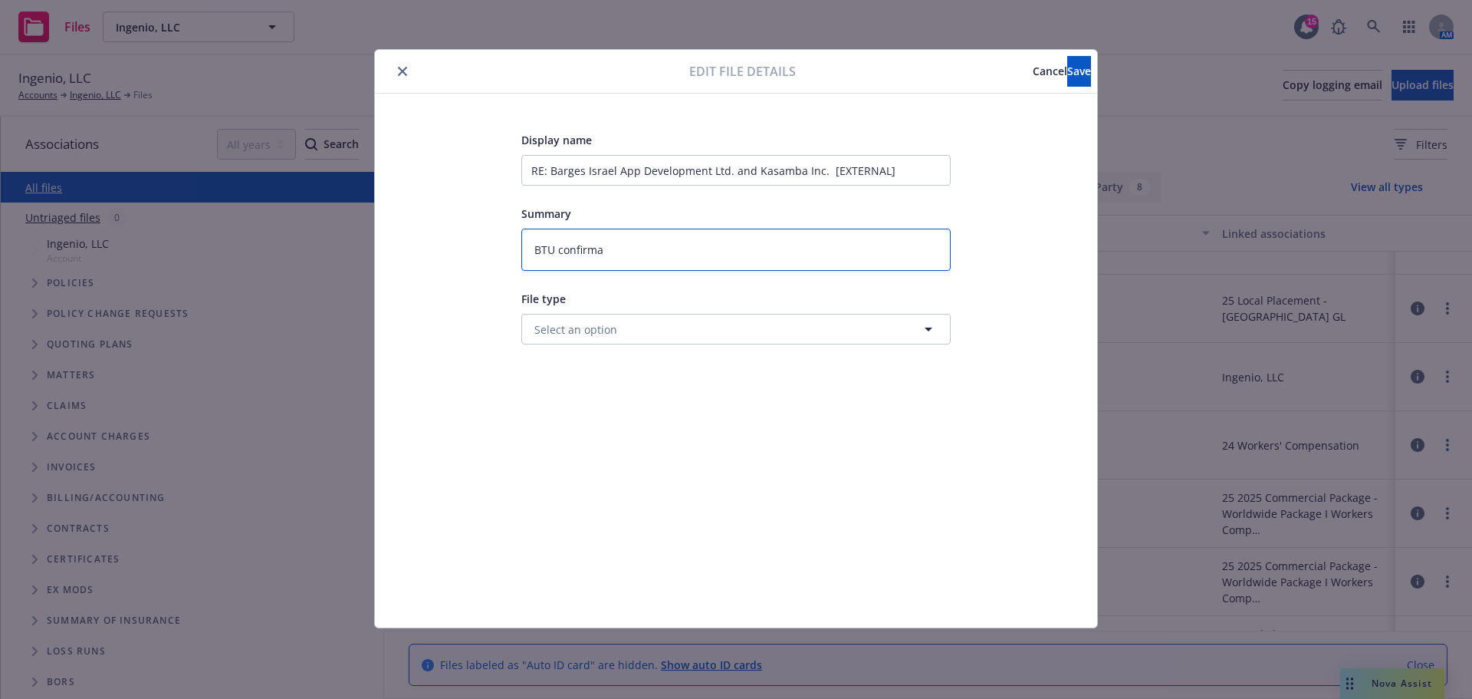
type textarea "x"
type textarea "BTU confirmat"
type textarea "x"
type textarea "BTU confirmati"
type textarea "x"
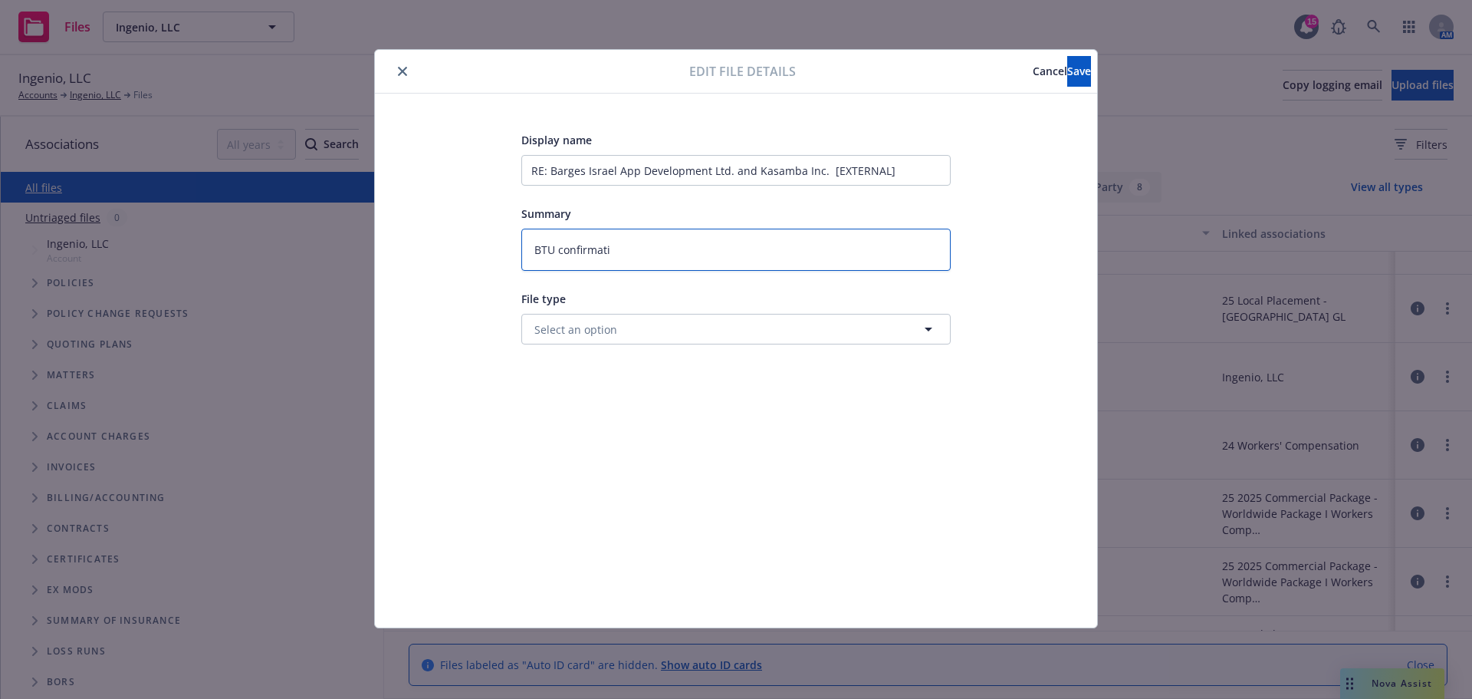
type textarea "BTU confirmatio"
type textarea "x"
type textarea "BTU confirmation"
type textarea "x"
type textarea "BTU confirmation"
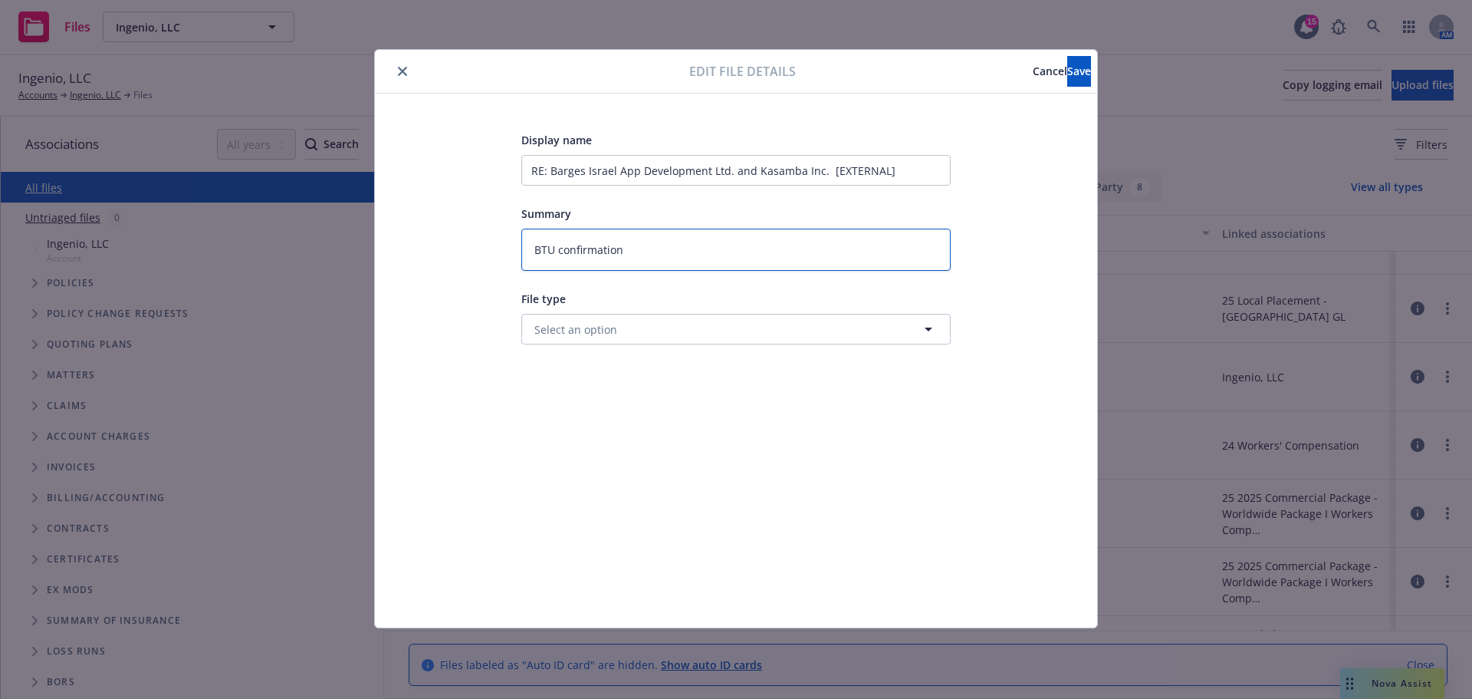
type textarea "x"
type textarea "BTU confirmation t"
type textarea "x"
type textarea "BTU confirmation to"
type textarea "x"
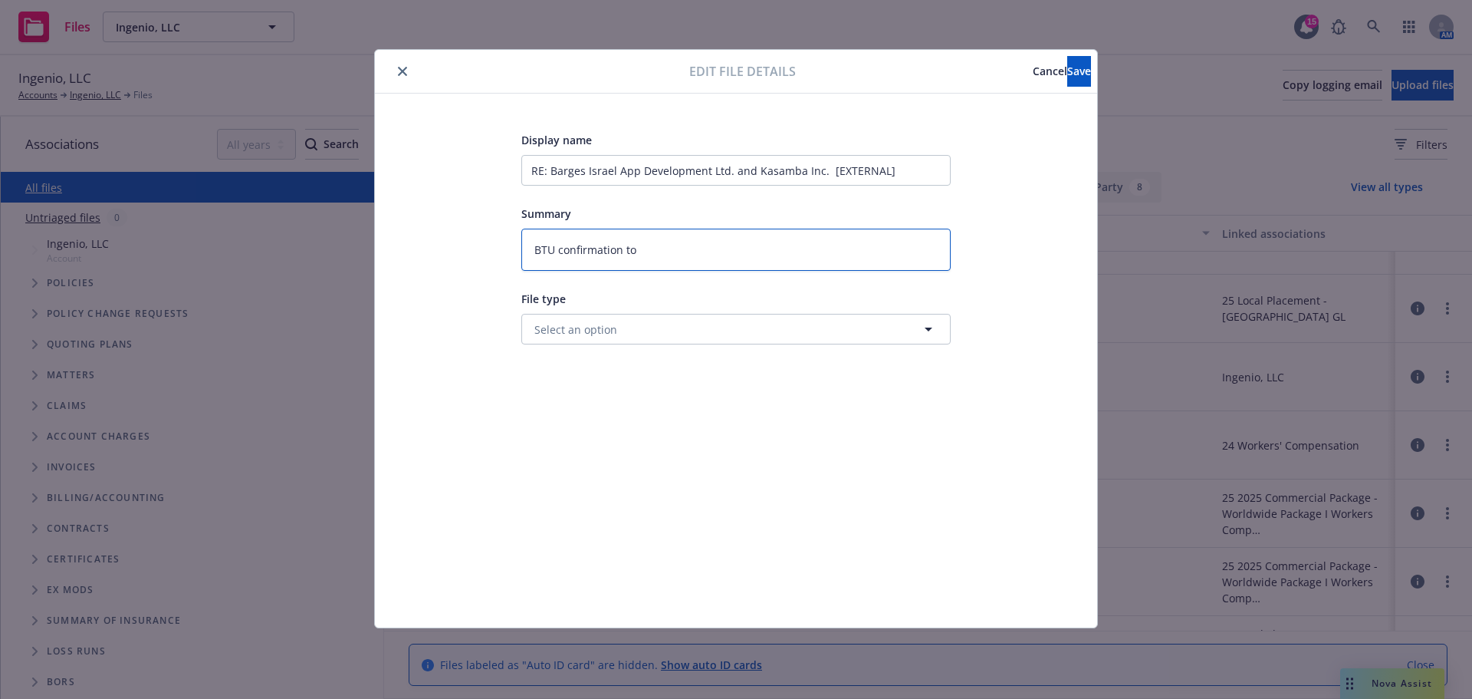
type textarea "BTU confirmation to"
type textarea "x"
type textarea "BTU confirmation to c"
type textarea "x"
type textarea "BTU confirmation to ca"
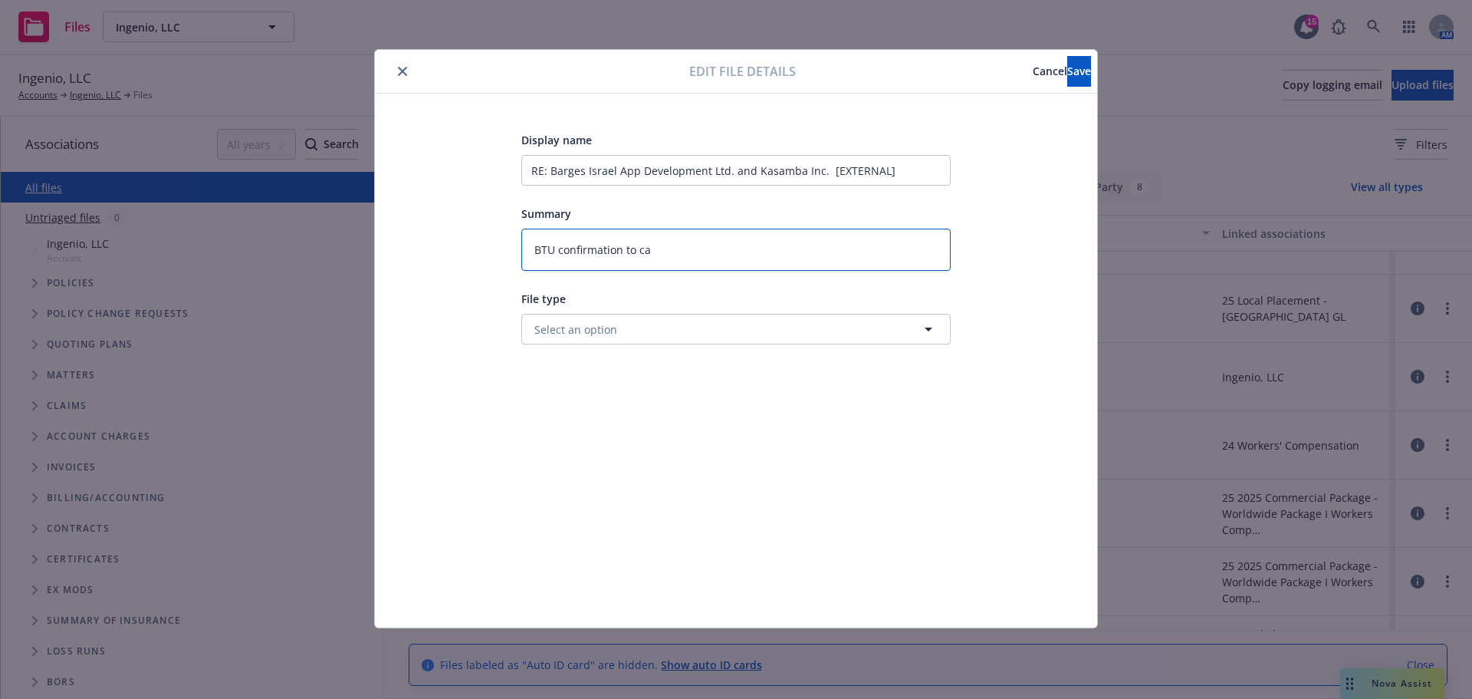
type textarea "x"
type textarea "BTU confirmation to can"
type textarea "x"
type textarea "BTU confirmation to canc"
type textarea "x"
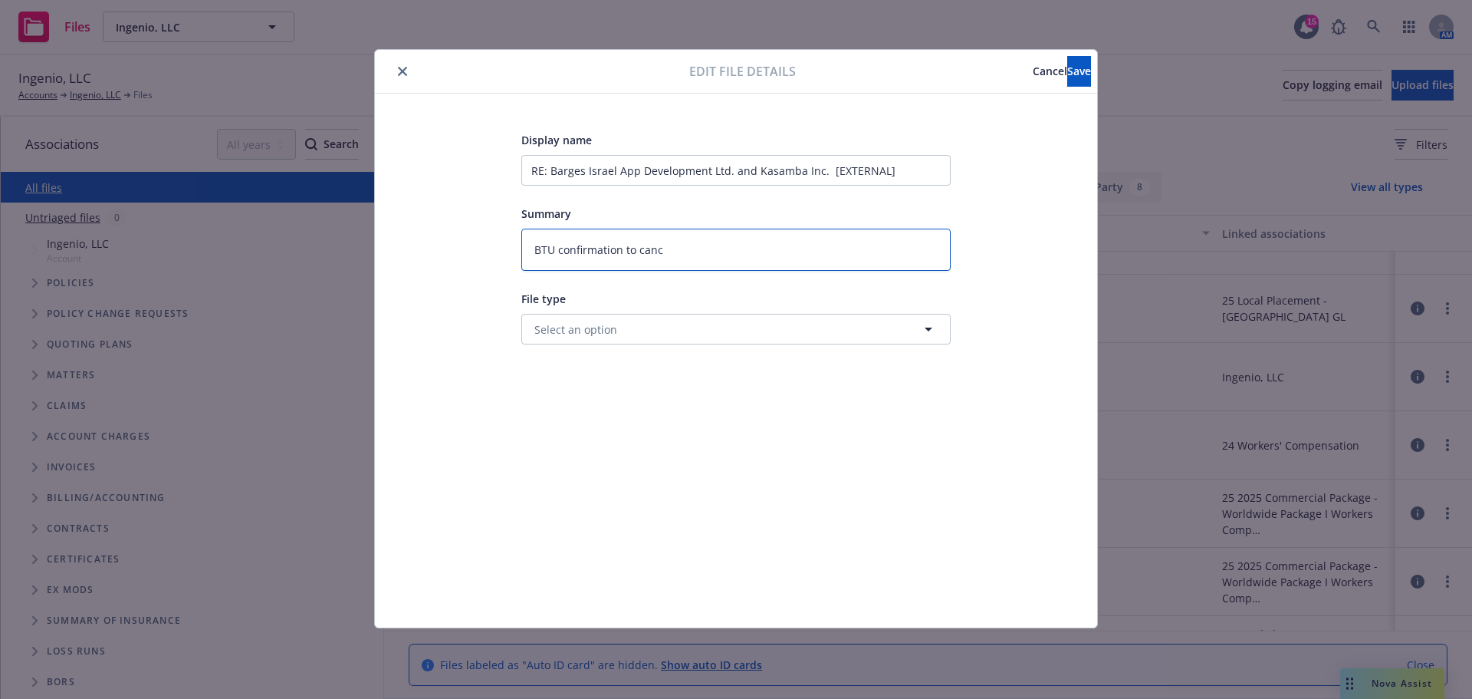
type textarea "BTU confirmation to cance"
type textarea "x"
type textarea "BTU confirmation to cancel"
type textarea "x"
type textarea "BTU confirmation to cancel"
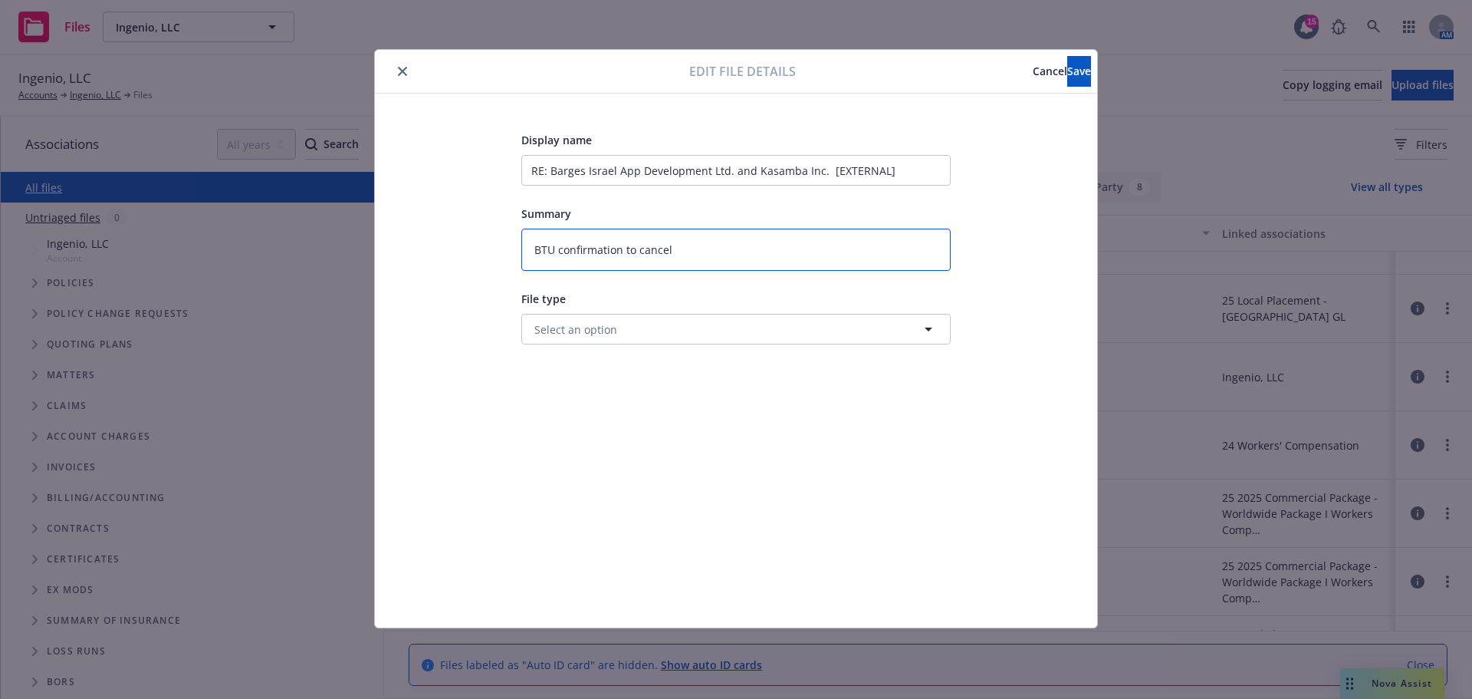
type textarea "x"
type textarea "BTU confirmation to cancel t"
type textarea "x"
type textarea "BTU confirmation to cancel te"
type textarea "x"
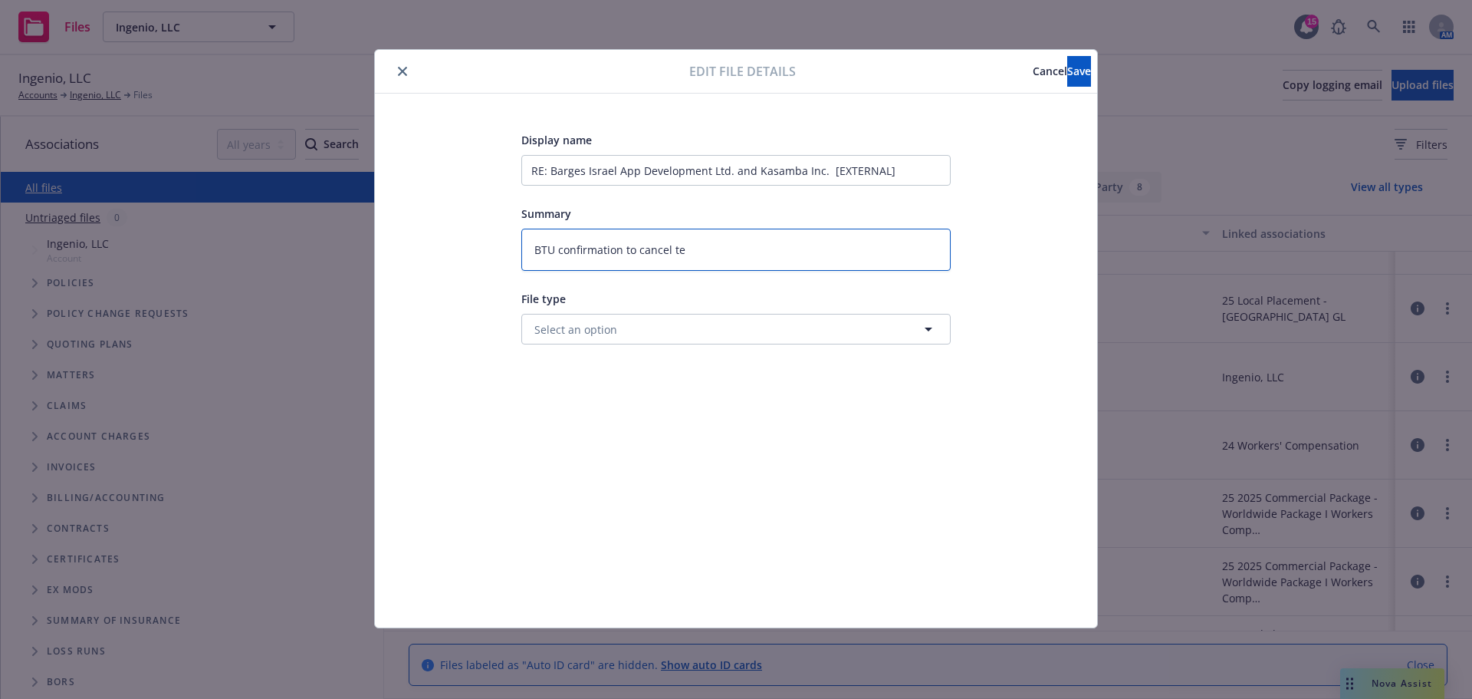
type textarea "BTU confirmation to cancel t"
type textarea "x"
type textarea "BTU confirmation to cancel"
type textarea "x"
type textarea "BTU confirmation to cancel I"
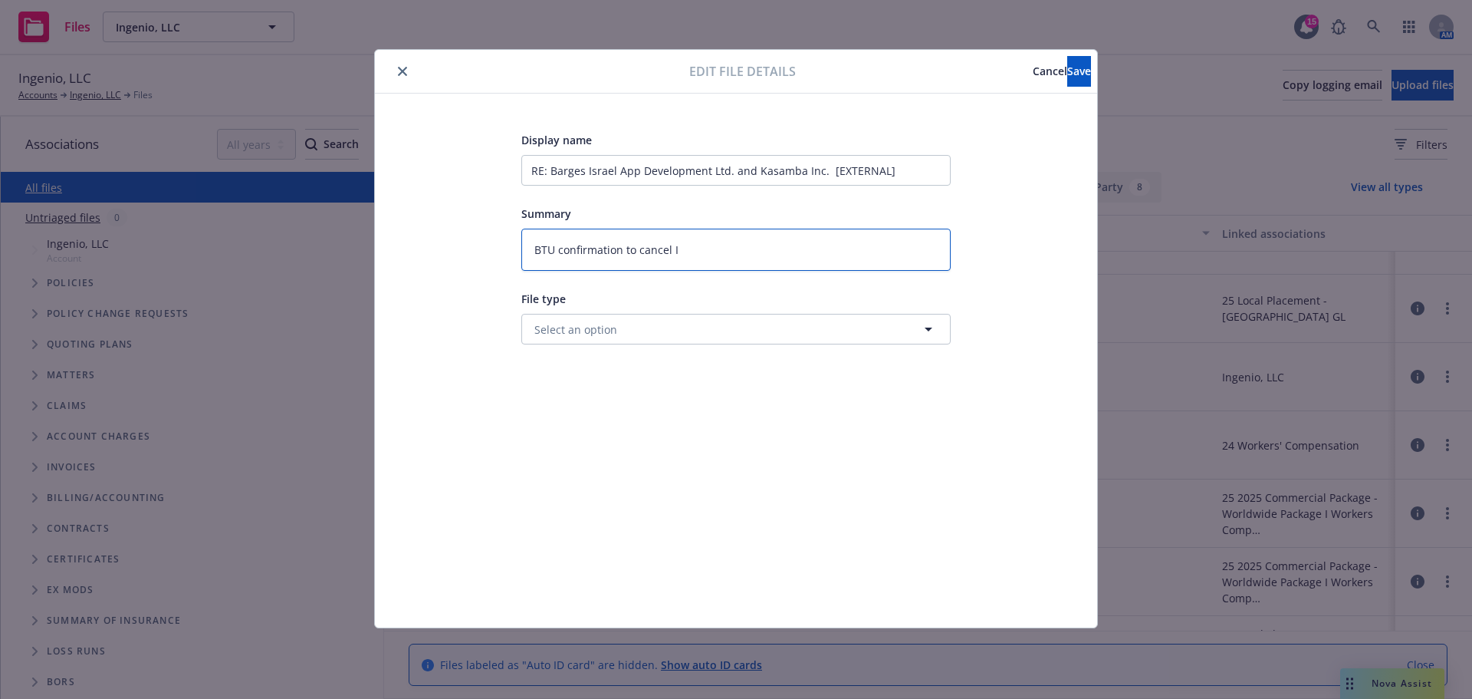
type textarea "x"
type textarea "BTU confirmation to cancel Is"
type textarea "x"
type textarea "BTU confirmation to cancel Isr"
type textarea "x"
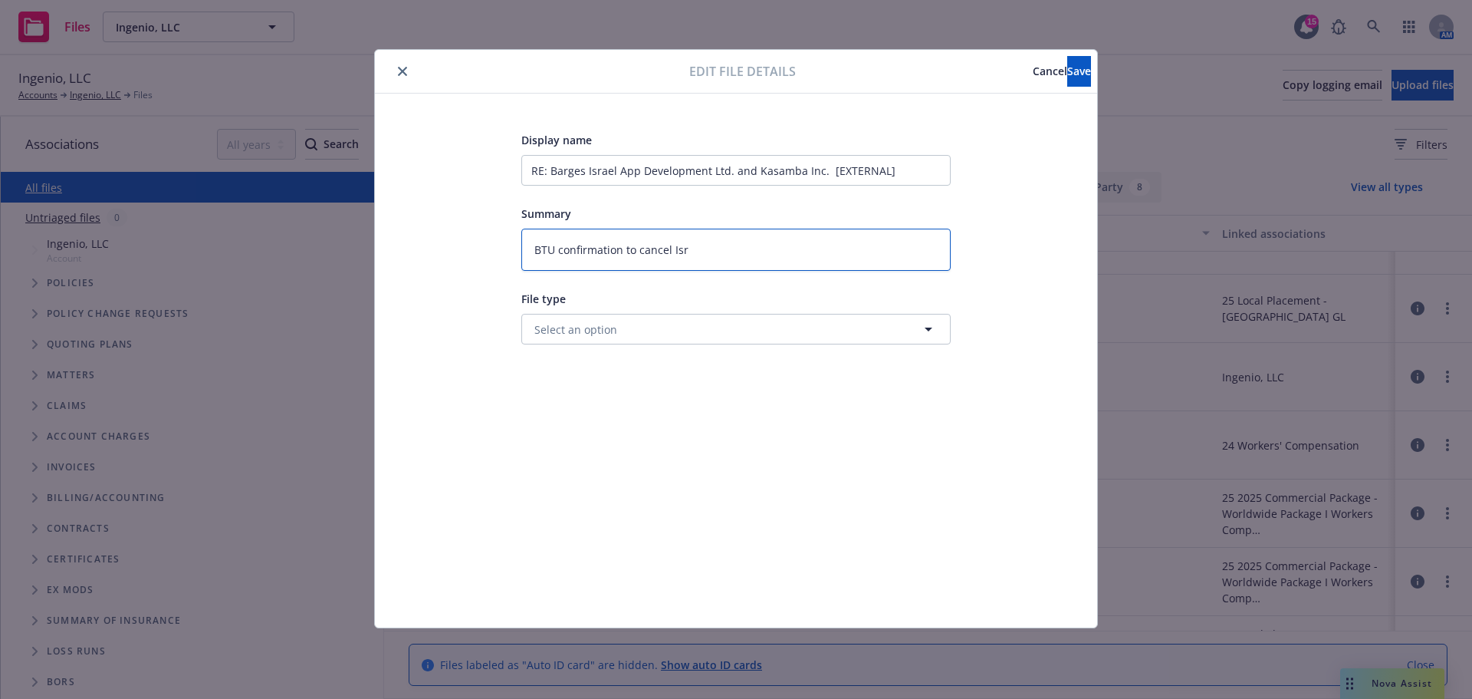
type textarea "BTU confirmation to cancel Isra"
type textarea "x"
type textarea "BTU confirmation to cancel Israe"
type textarea "x"
type textarea "BTU confirmation to cancel Israel"
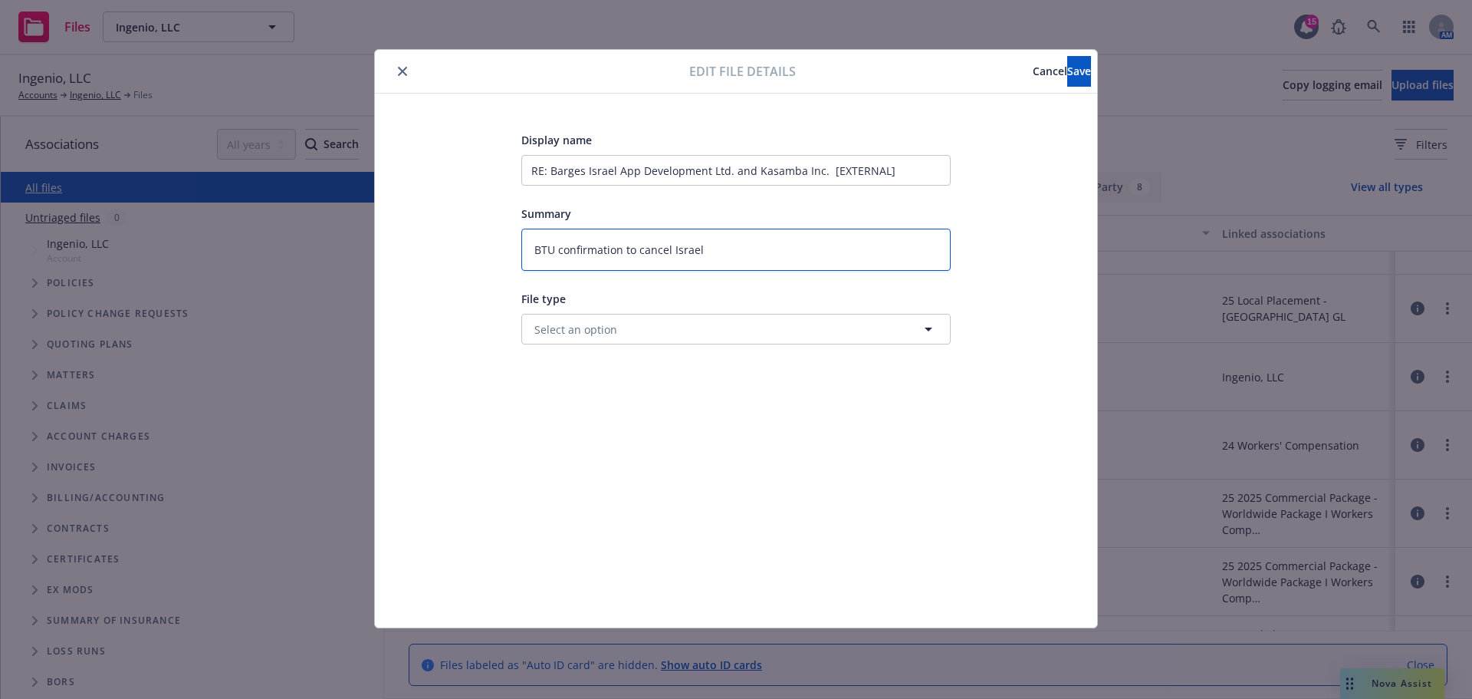
type textarea "x"
type textarea "BTU confirmation to cancel Israel"
type textarea "x"
type textarea "BTU confirmation to cancel Israel l"
type textarea "x"
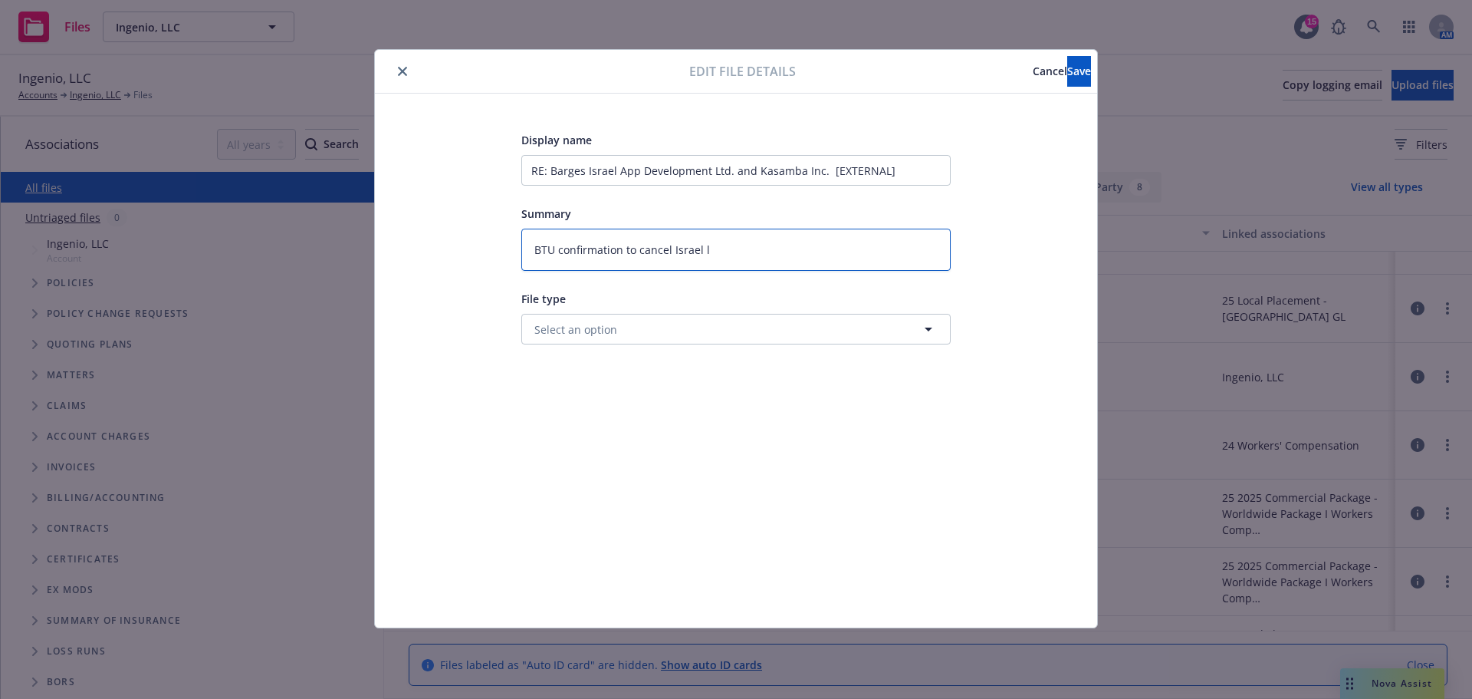
type textarea "BTU confirmation to cancel Israel lo"
type textarea "x"
type textarea "BTU confirmation to cancel Israel loc"
type textarea "x"
type textarea "BTU confirmation to cancel Israel loca"
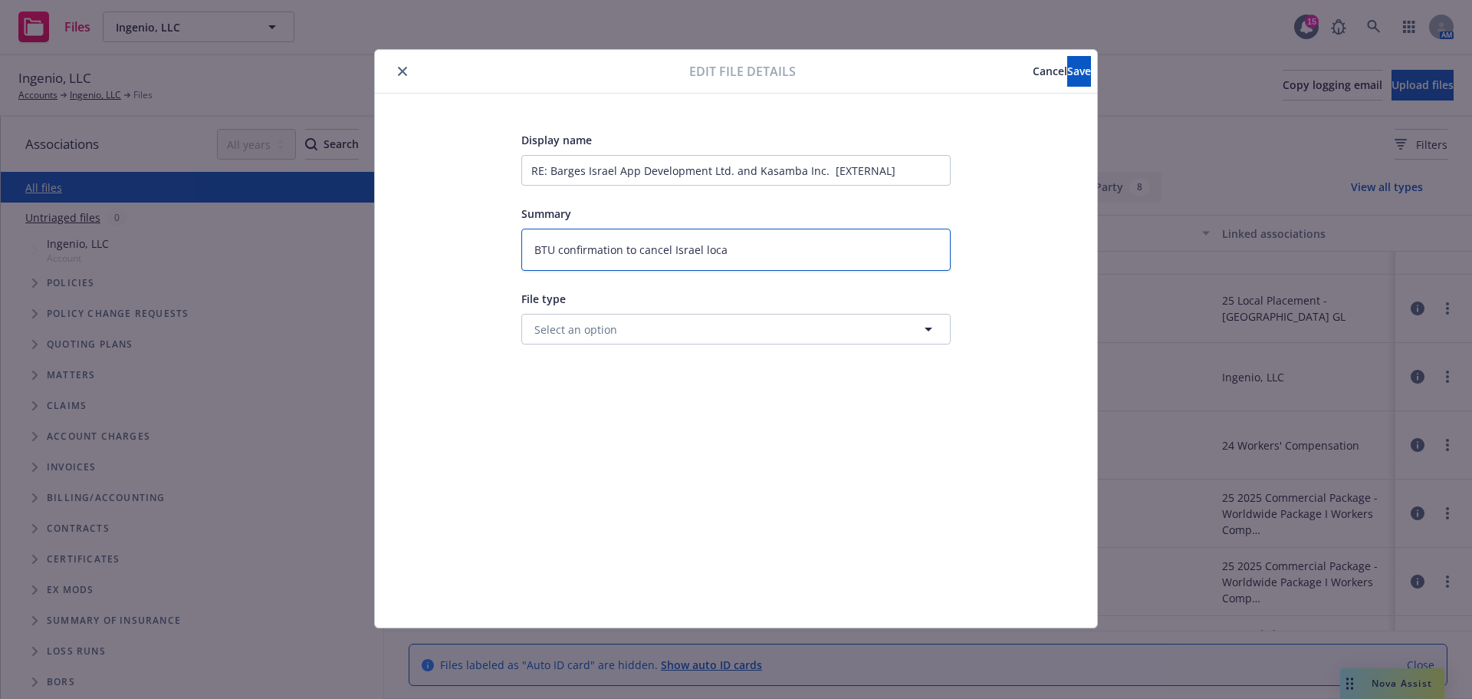
type textarea "x"
type textarea "BTU confirmation to cancel Israel local"
type textarea "x"
type textarea "BTU confirmation to cancel Israel local"
type textarea "x"
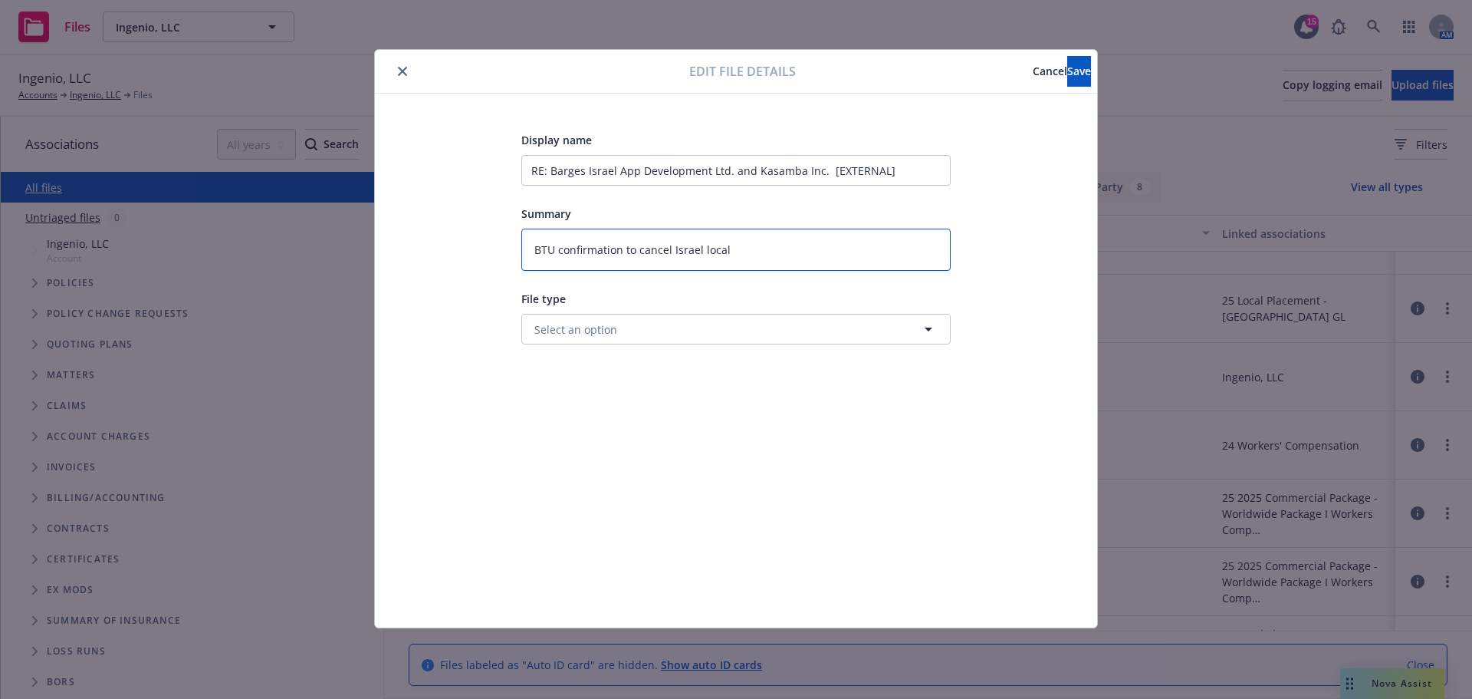
type textarea "BTU confirmation to cancel Israel local p"
type textarea "x"
type textarea "BTU confirmation to cancel Israel local po"
type textarea "x"
type textarea "BTU confirmation to cancel Israel local pol"
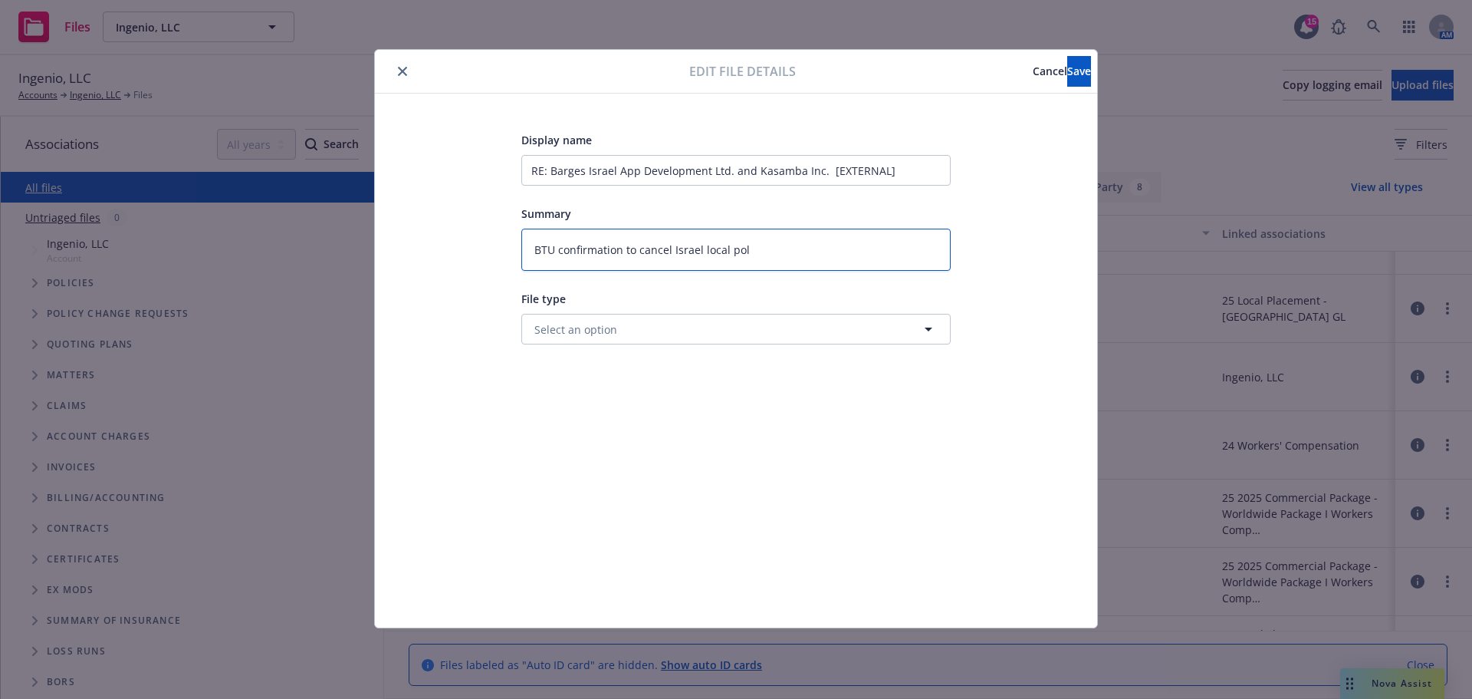
type textarea "x"
type textarea "BTU confirmation to cancel Israel local poli"
type textarea "x"
type textarea "BTU confirmation to cancel Israel local polic"
type textarea "x"
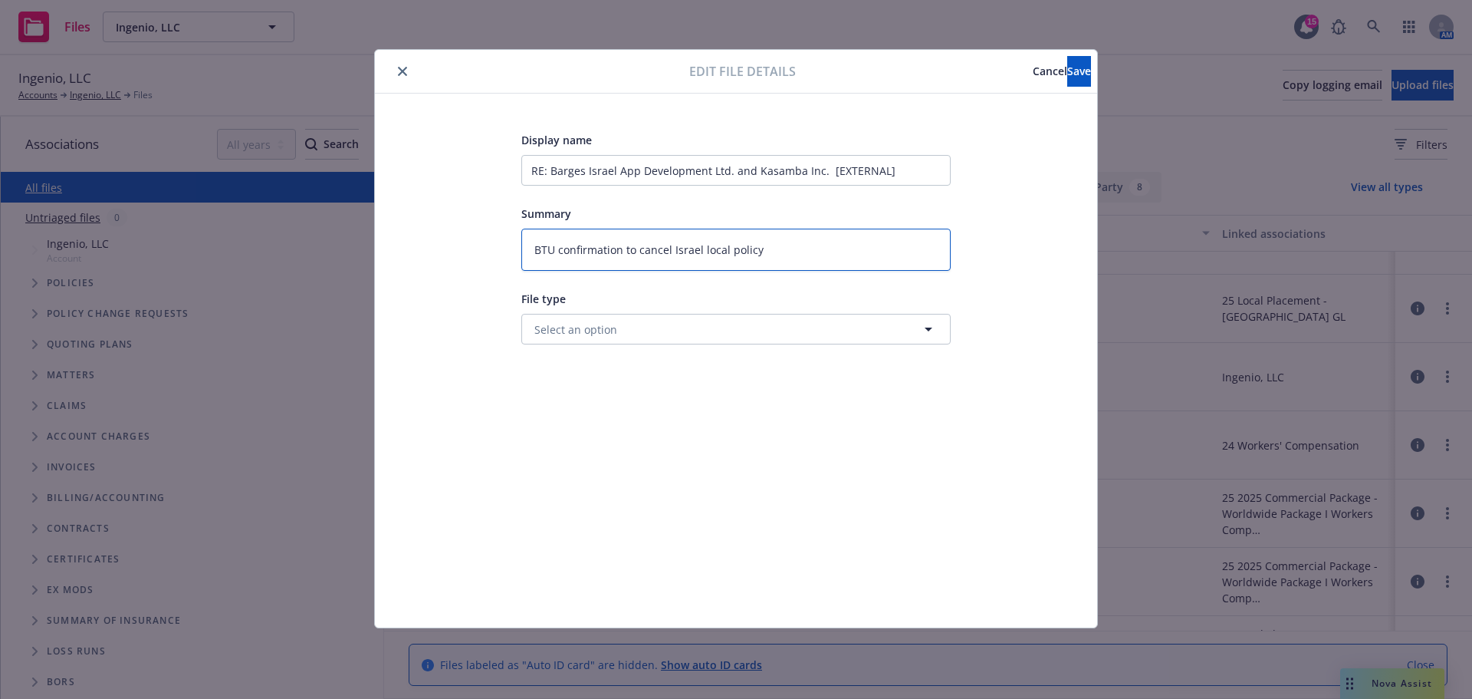
type textarea "BTU confirmation to cancel Israel local policy"
click at [678, 331] on button "Select an option" at bounding box center [735, 329] width 429 height 31
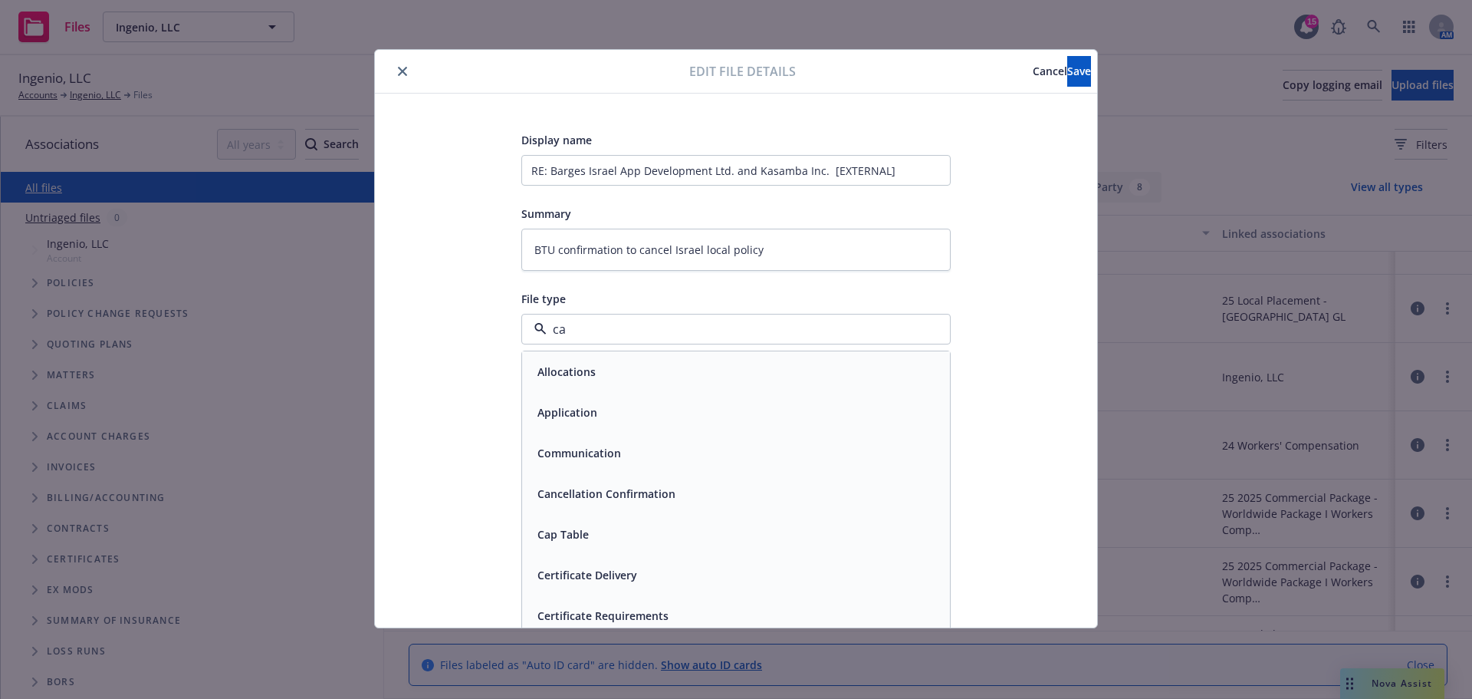
type input "c"
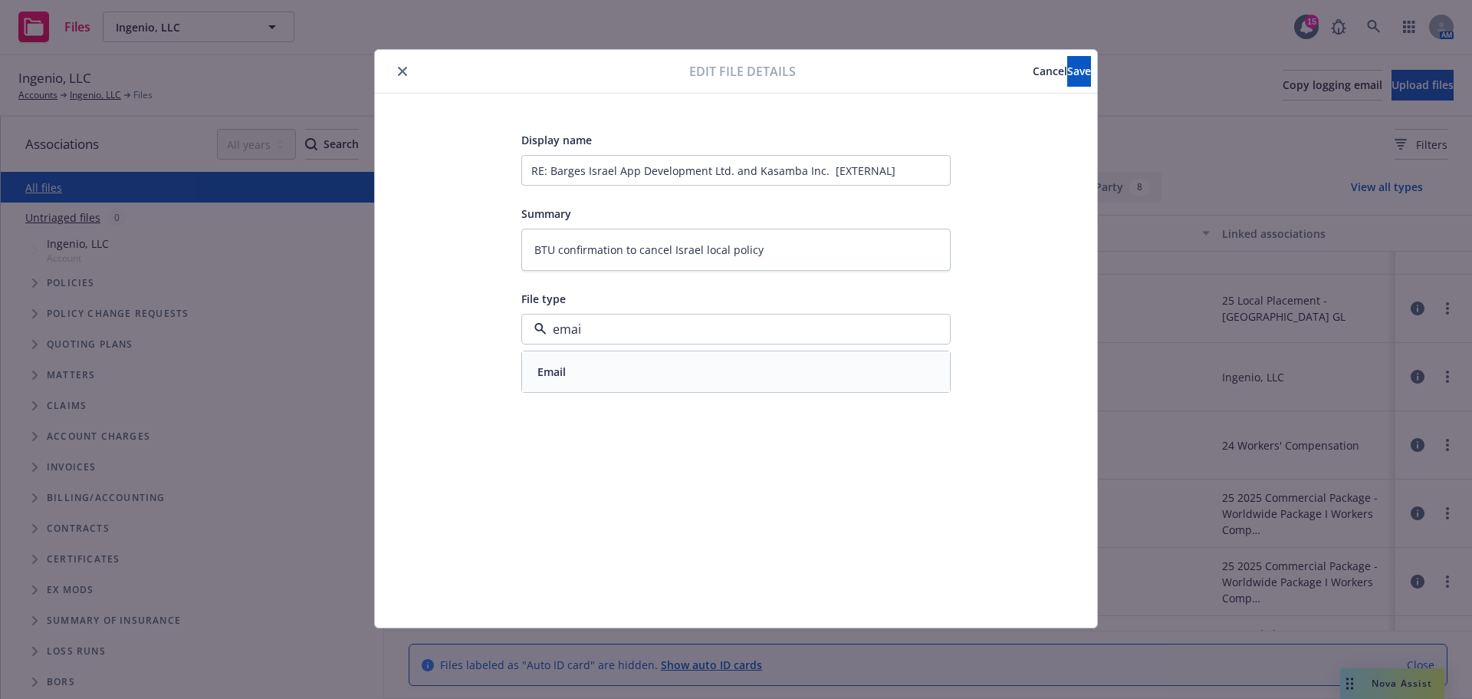
type input "email"
click at [677, 374] on div "Email" at bounding box center [735, 371] width 409 height 22
click at [1067, 77] on button "Save" at bounding box center [1079, 71] width 24 height 31
type textarea "x"
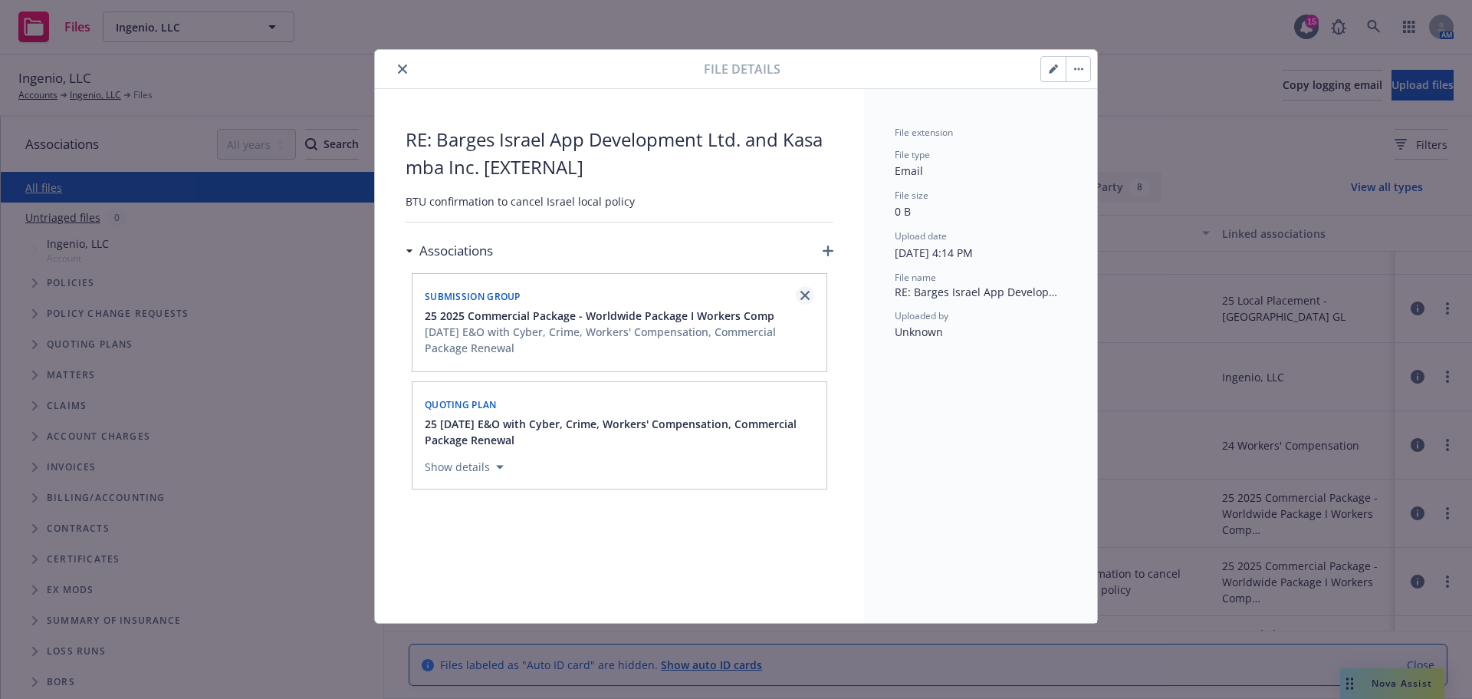
click at [804, 296] on icon "close" at bounding box center [805, 295] width 9 height 9
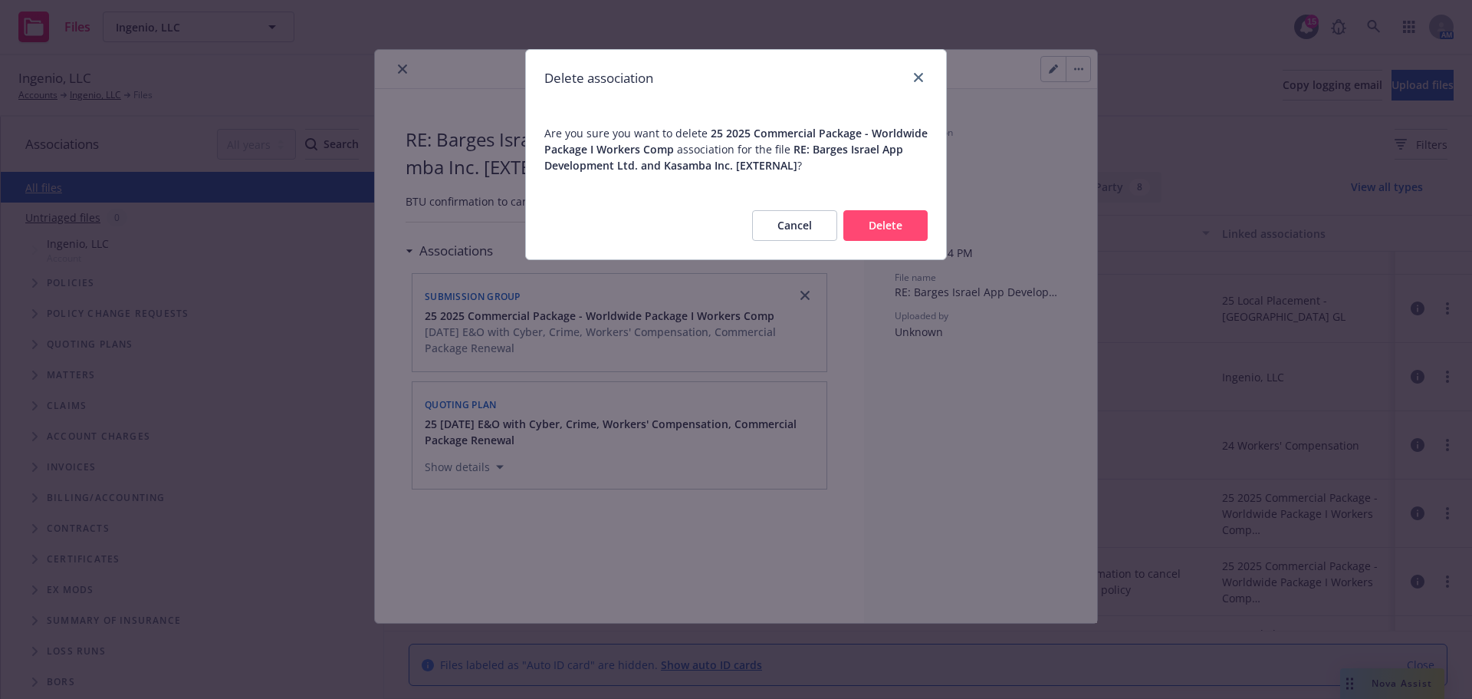
click at [890, 228] on button "Delete" at bounding box center [886, 225] width 84 height 31
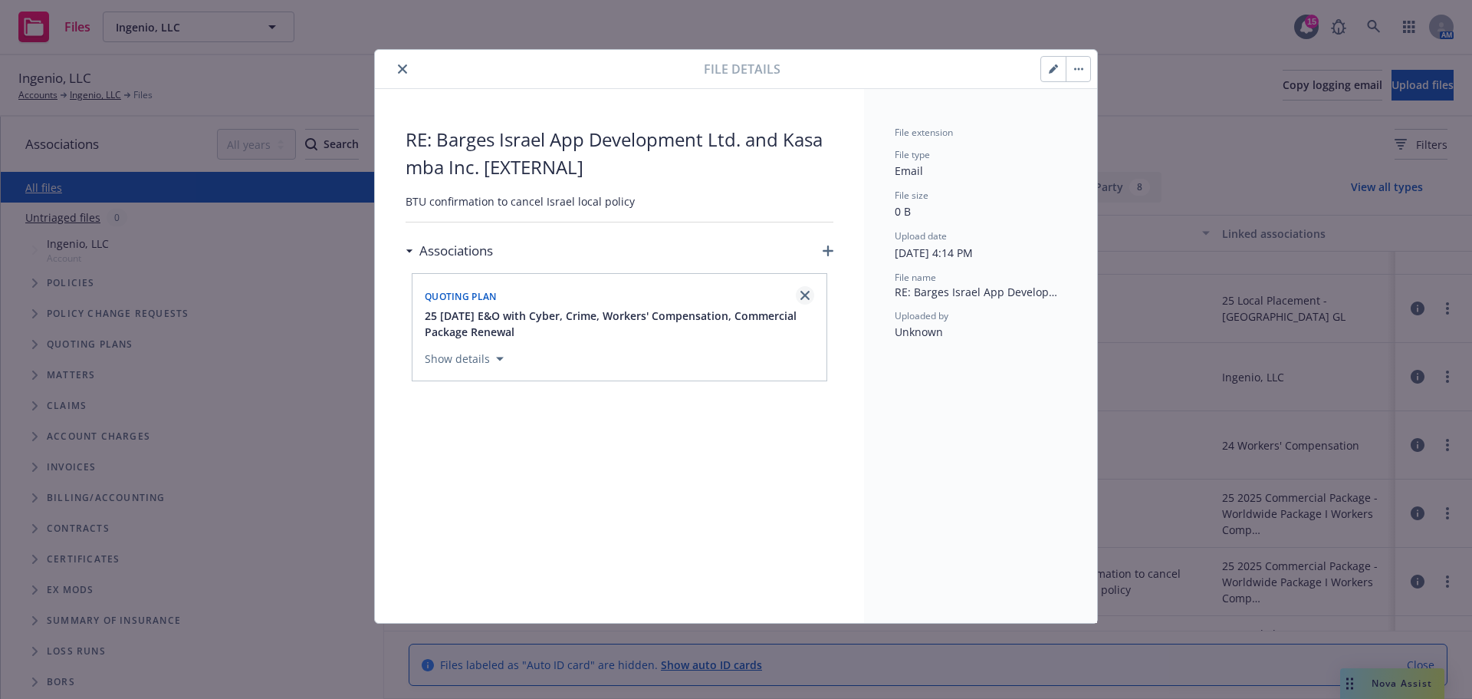
click at [806, 295] on icon "close" at bounding box center [805, 295] width 9 height 9
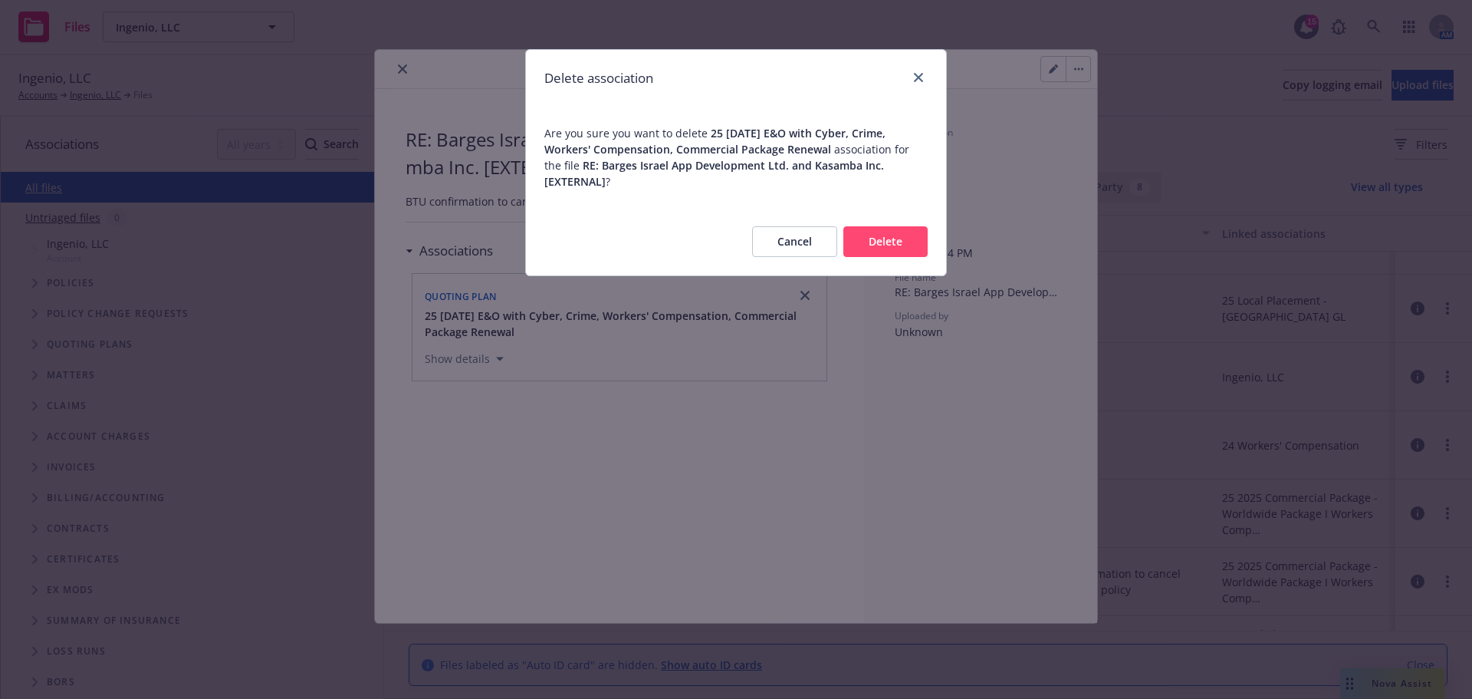
click at [870, 226] on button "Delete" at bounding box center [886, 241] width 84 height 31
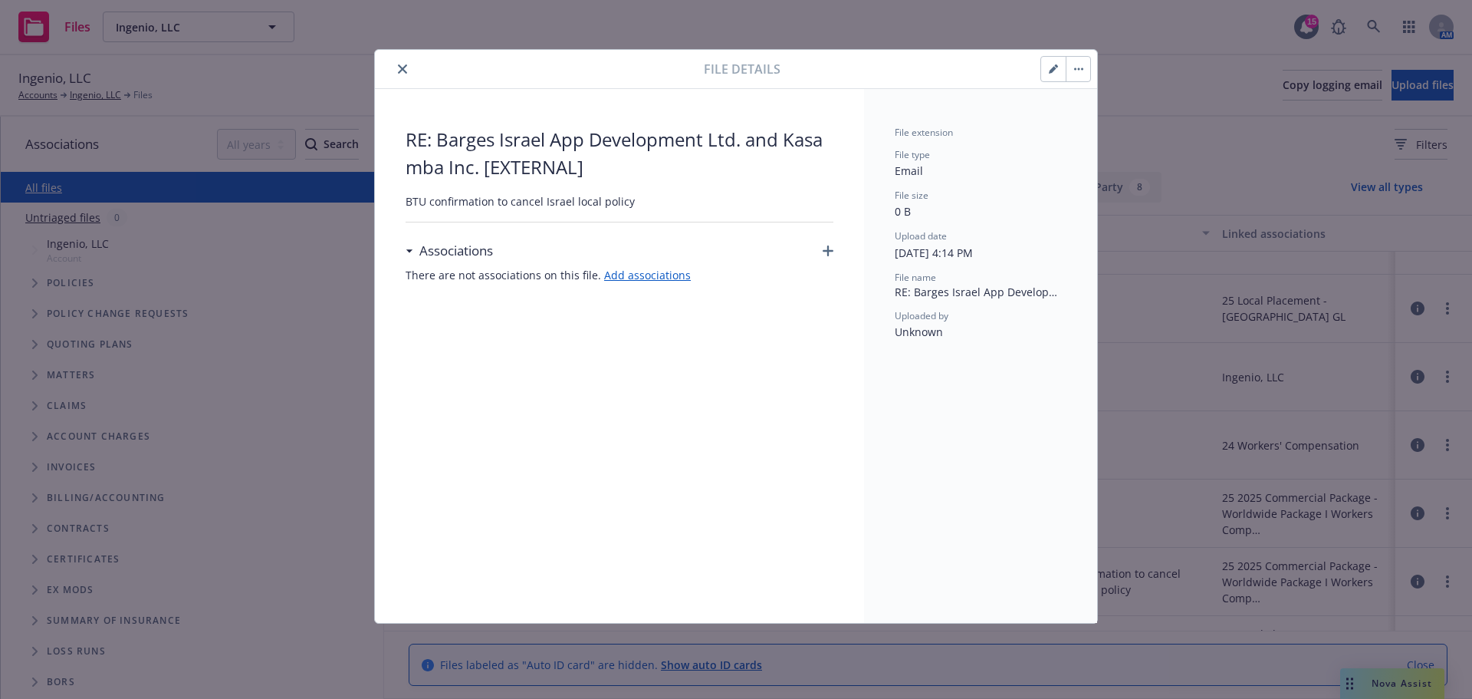
click at [826, 255] on icon "button" at bounding box center [828, 250] width 11 height 11
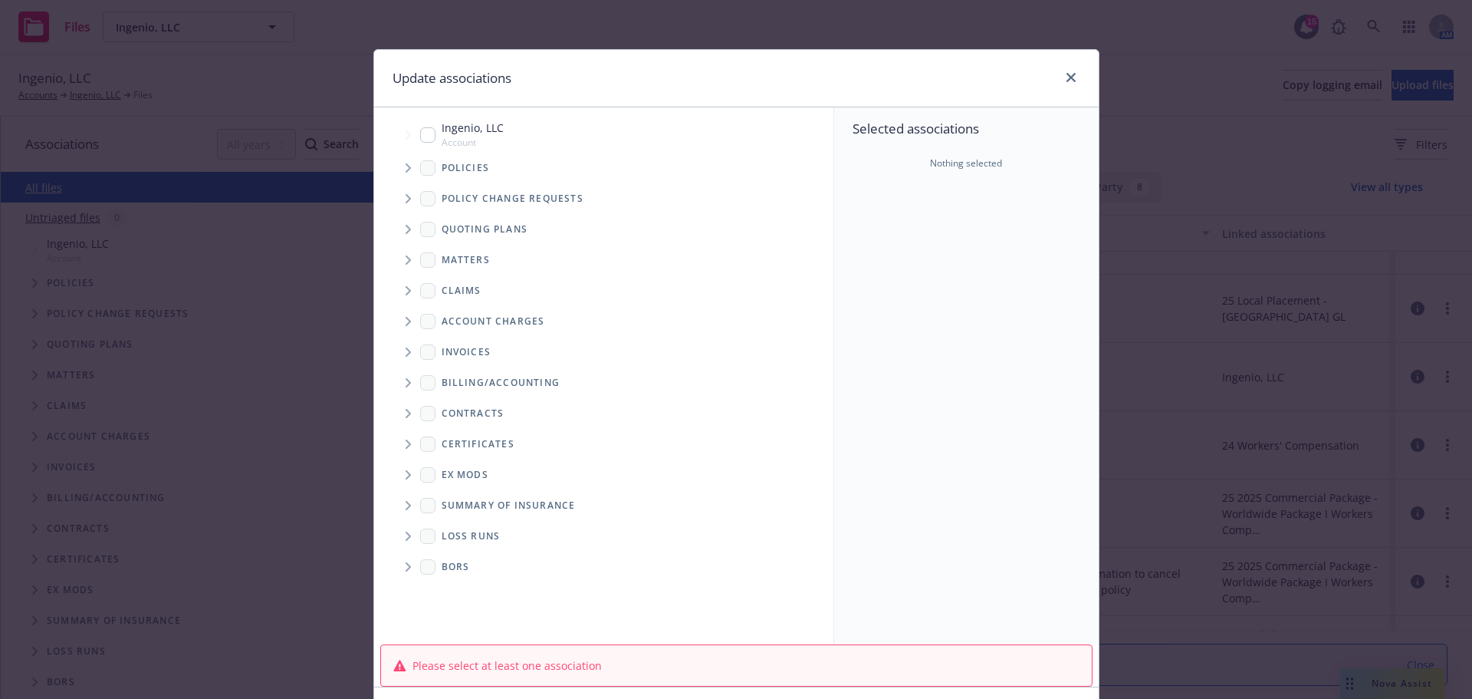
click at [398, 165] on span "Tree Example" at bounding box center [408, 168] width 25 height 25
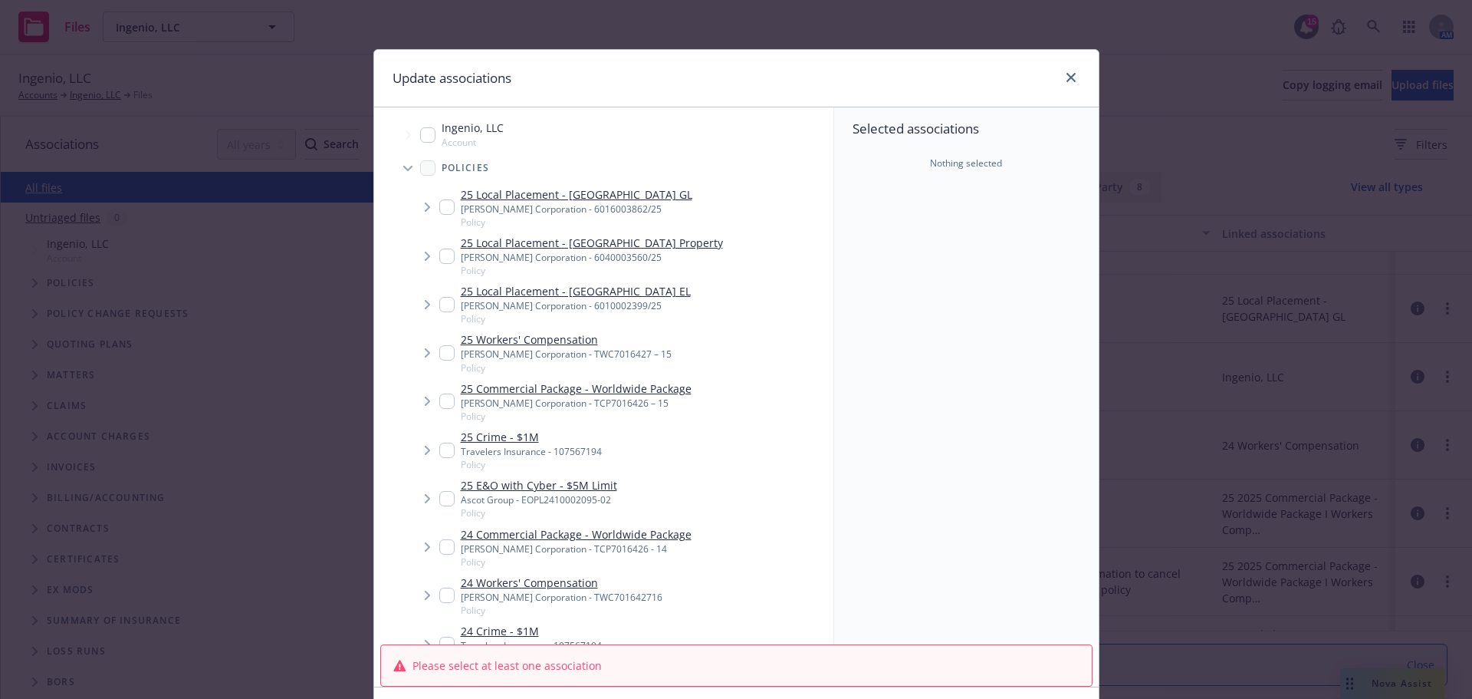
click at [440, 210] on input "Tree Example" at bounding box center [446, 206] width 15 height 15
checkbox input "true"
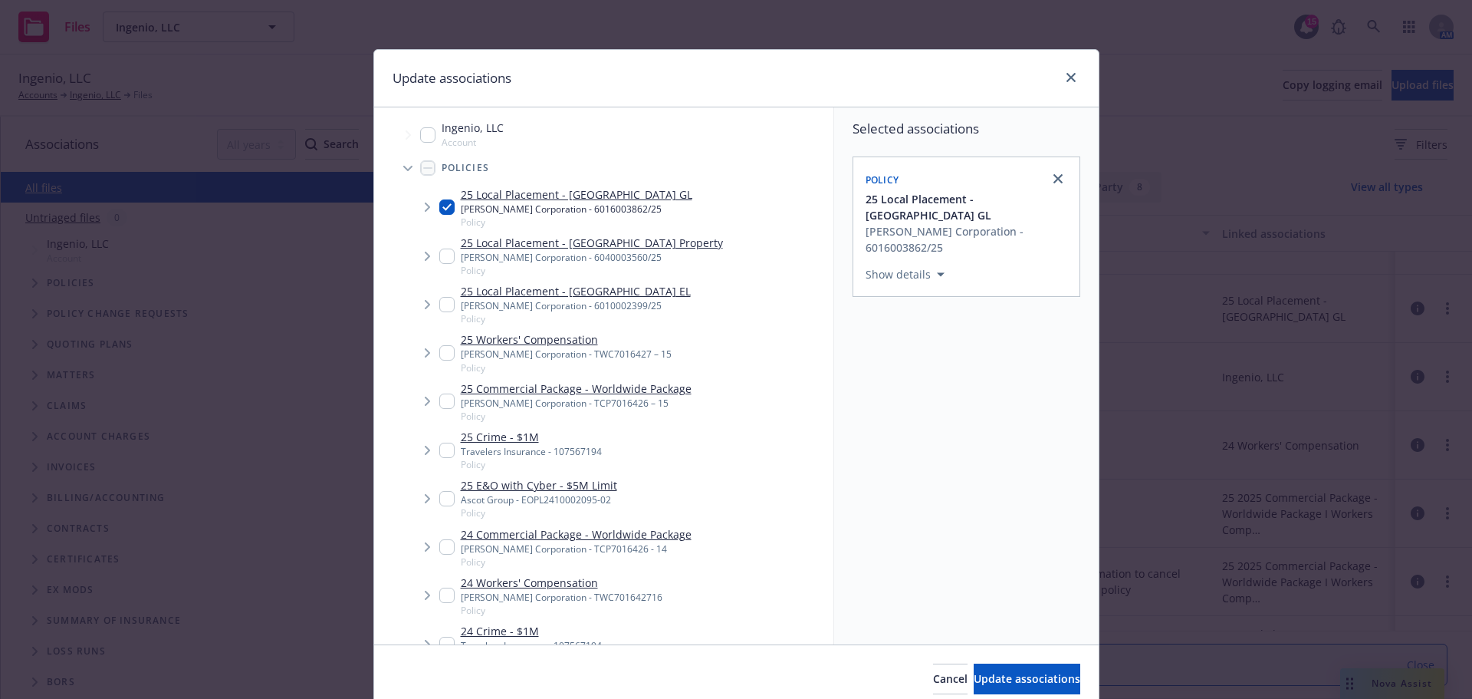
click at [439, 256] on input "Tree Example" at bounding box center [446, 255] width 15 height 15
checkbox input "true"
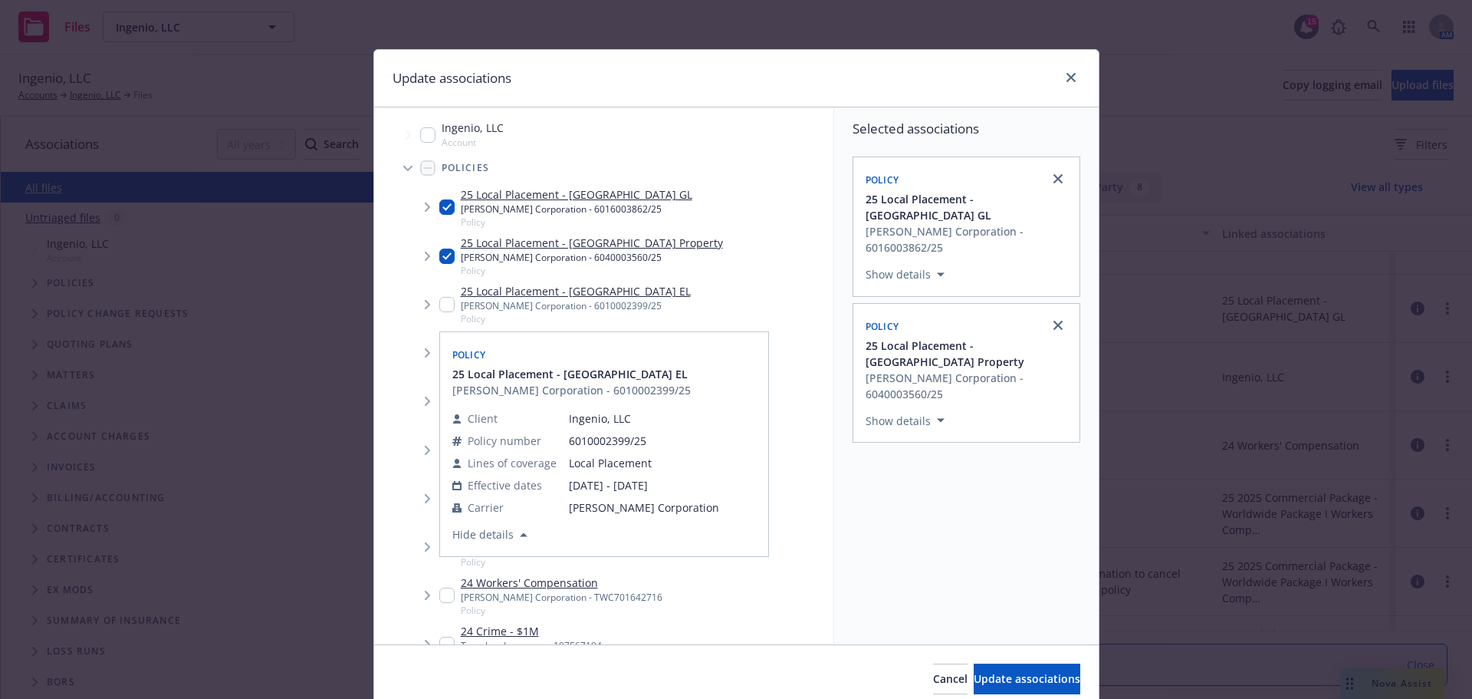
click at [439, 308] on input "Tree Example" at bounding box center [446, 304] width 15 height 15
checkbox input "true"
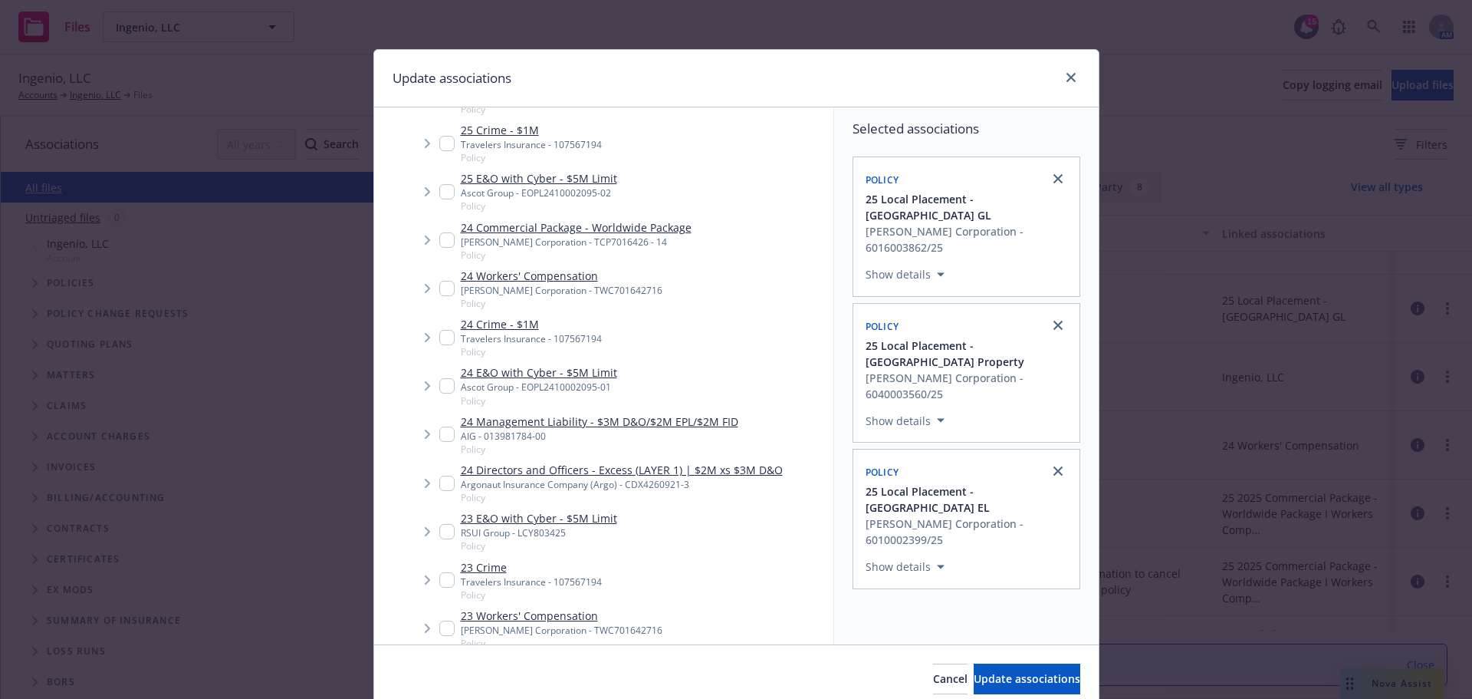
scroll to position [383, 0]
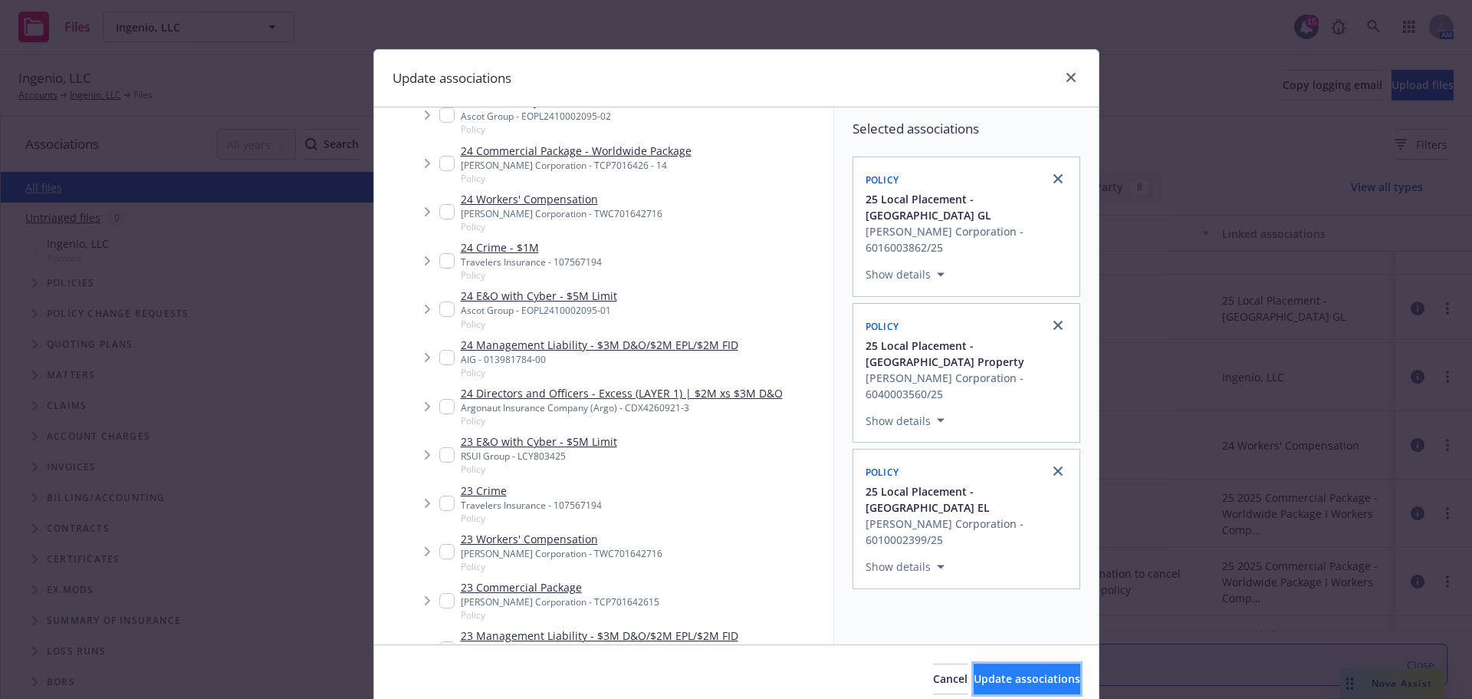
click at [997, 670] on button "Update associations" at bounding box center [1027, 678] width 107 height 31
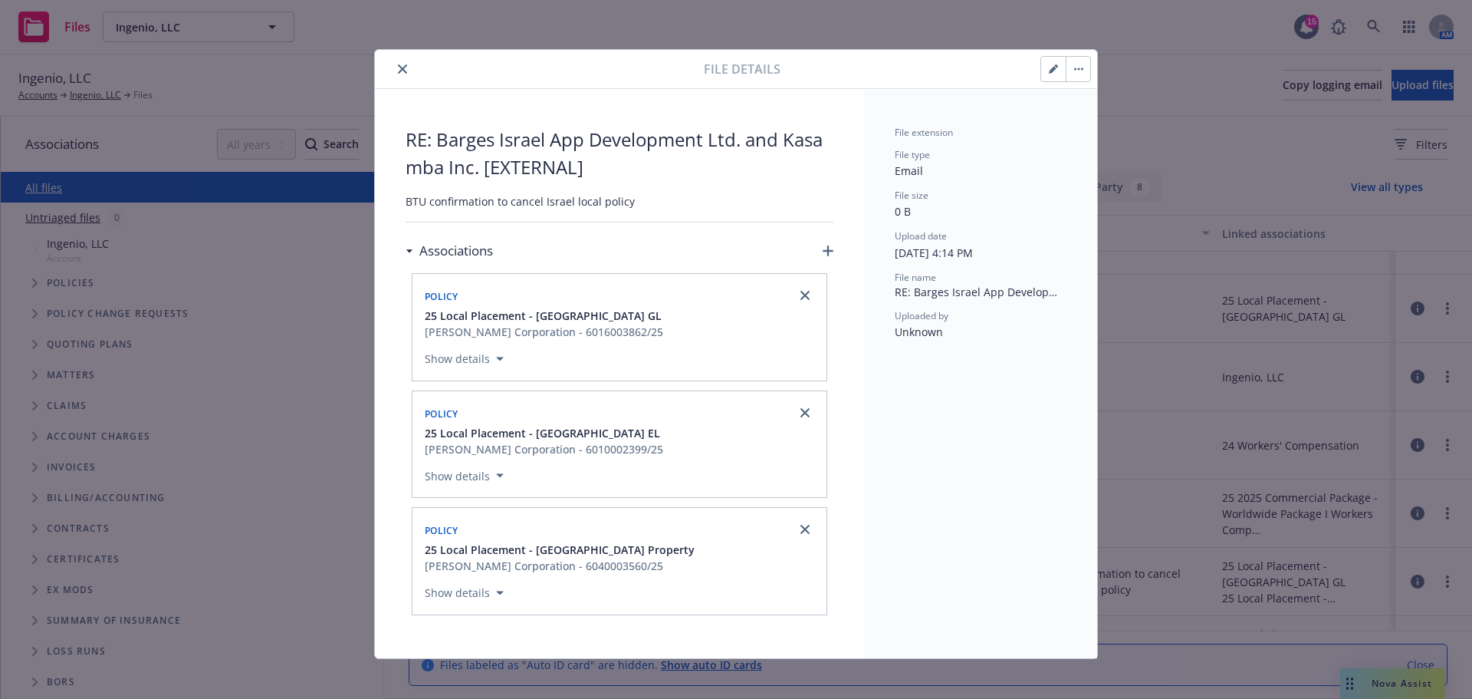
click at [393, 71] on button "close" at bounding box center [402, 69] width 18 height 18
